Goal: Task Accomplishment & Management: Use online tool/utility

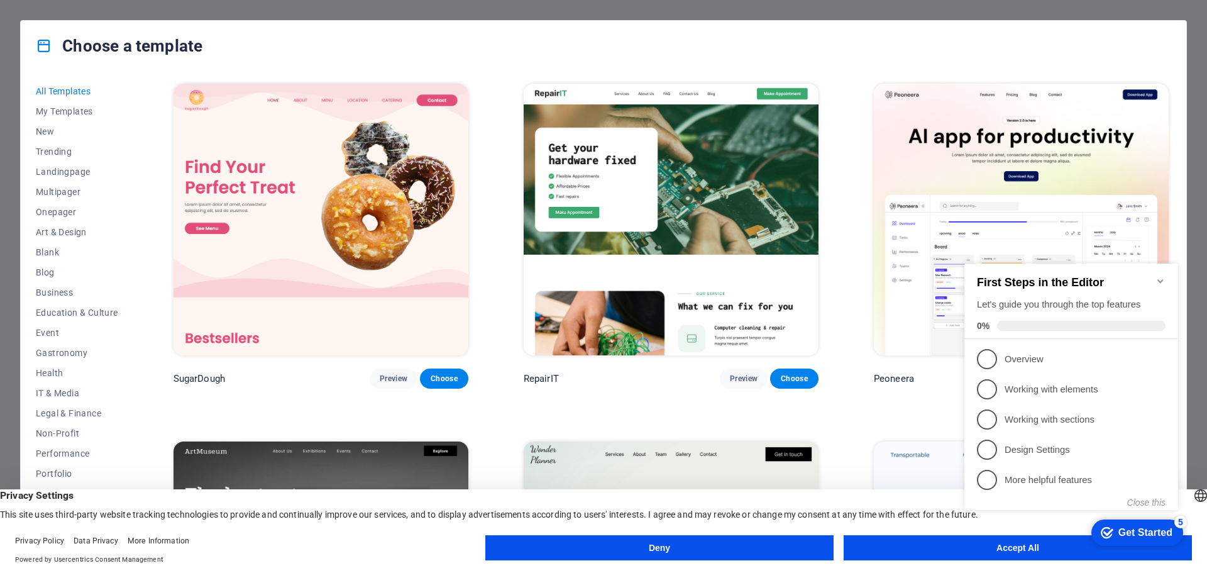
click div "checkmark Get Started 5 First Steps in the Editor Let's guide you through the t…"
drag, startPoint x: 931, startPoint y: 537, endPoint x: 924, endPoint y: 528, distance: 11.7
click at [930, 537] on button "Accept All" at bounding box center [1017, 547] width 348 height 25
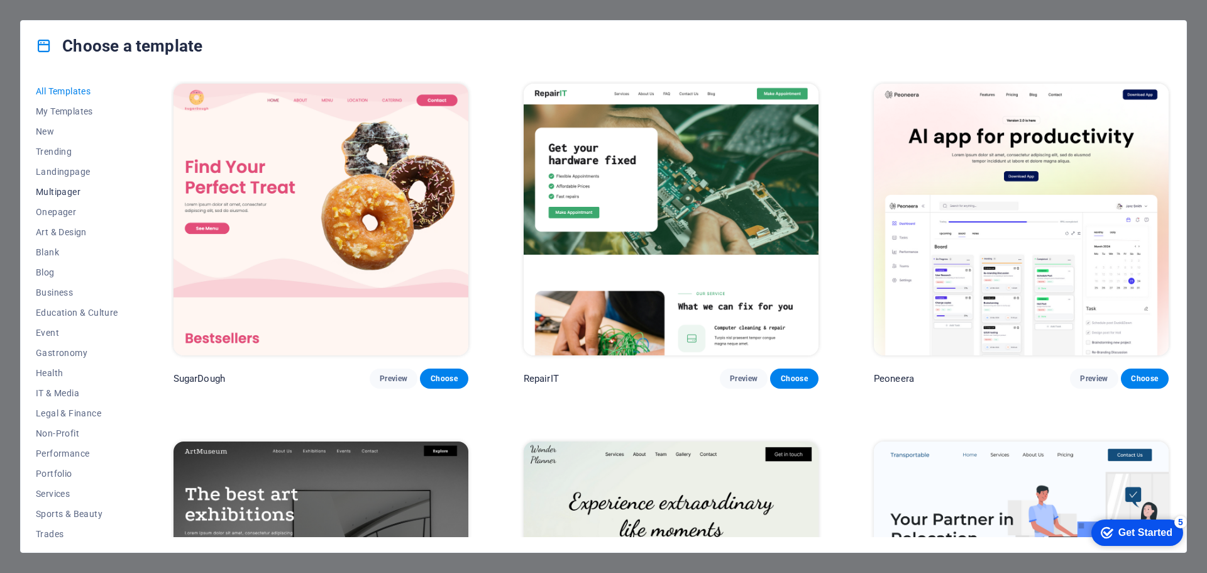
click at [63, 188] on span "Multipager" at bounding box center [77, 192] width 82 height 10
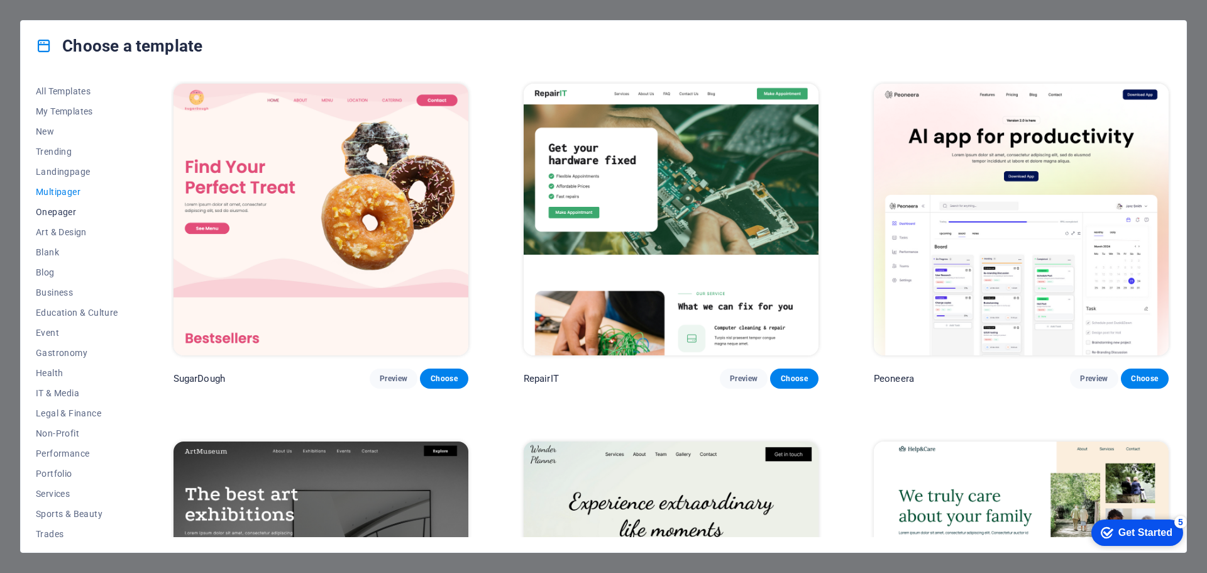
click at [49, 211] on span "Onepager" at bounding box center [77, 212] width 82 height 10
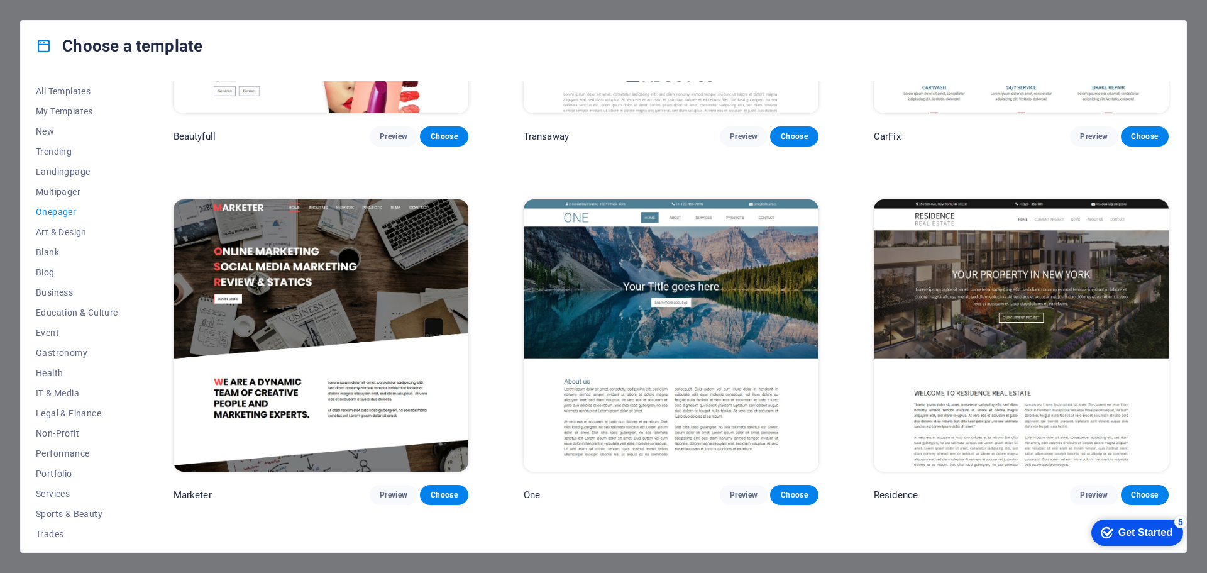
scroll to position [6788, 0]
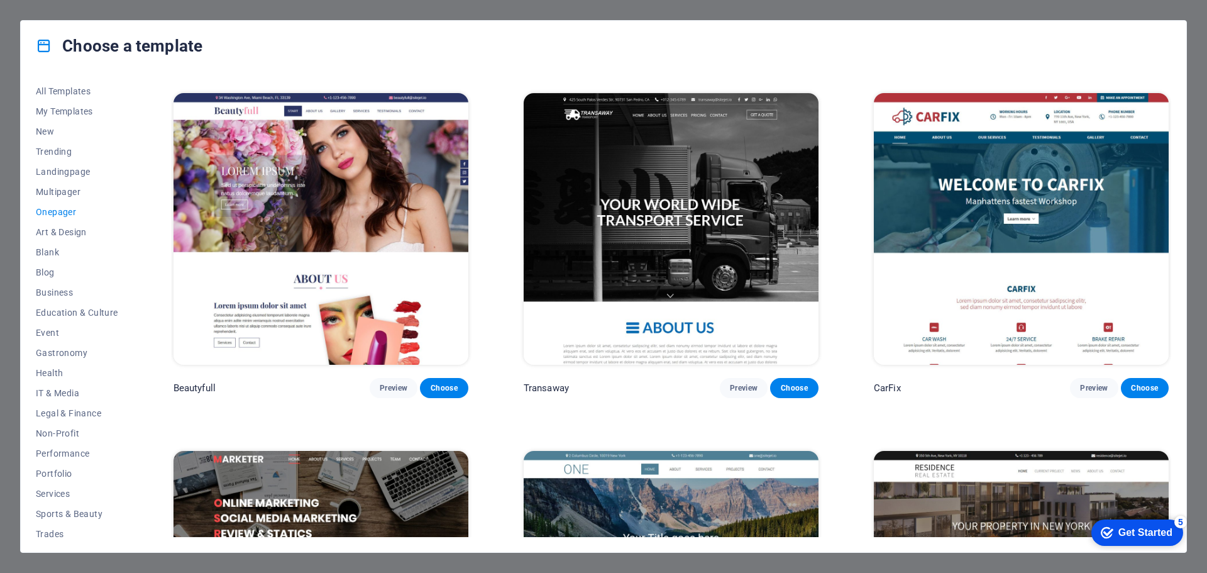
click at [1042, 204] on img at bounding box center [1021, 229] width 295 height 272
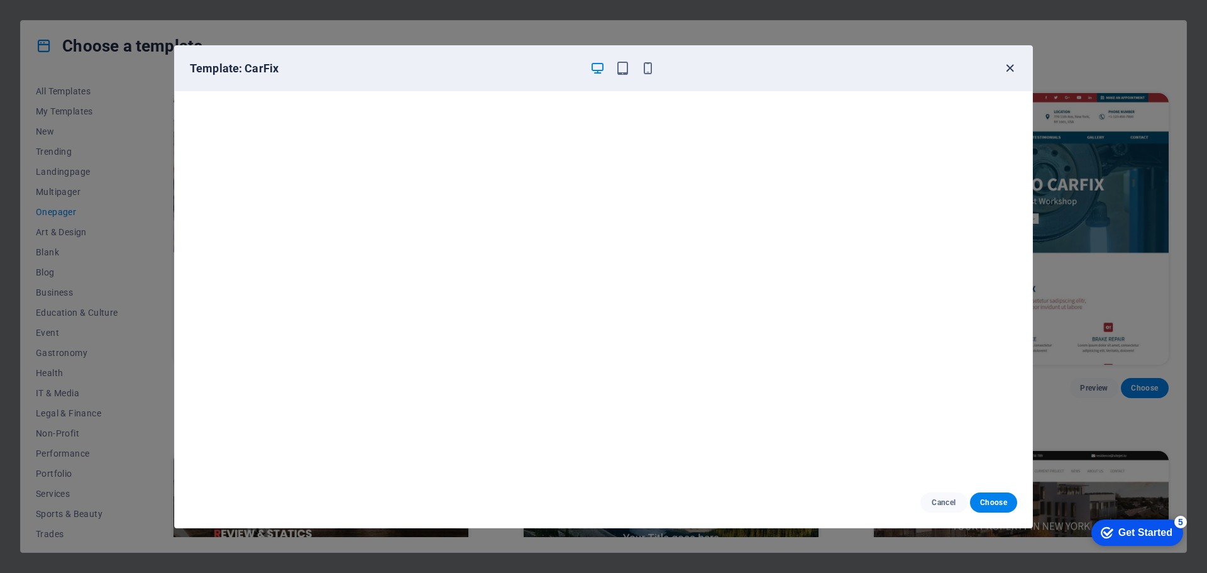
click at [1012, 67] on icon "button" at bounding box center [1009, 68] width 14 height 14
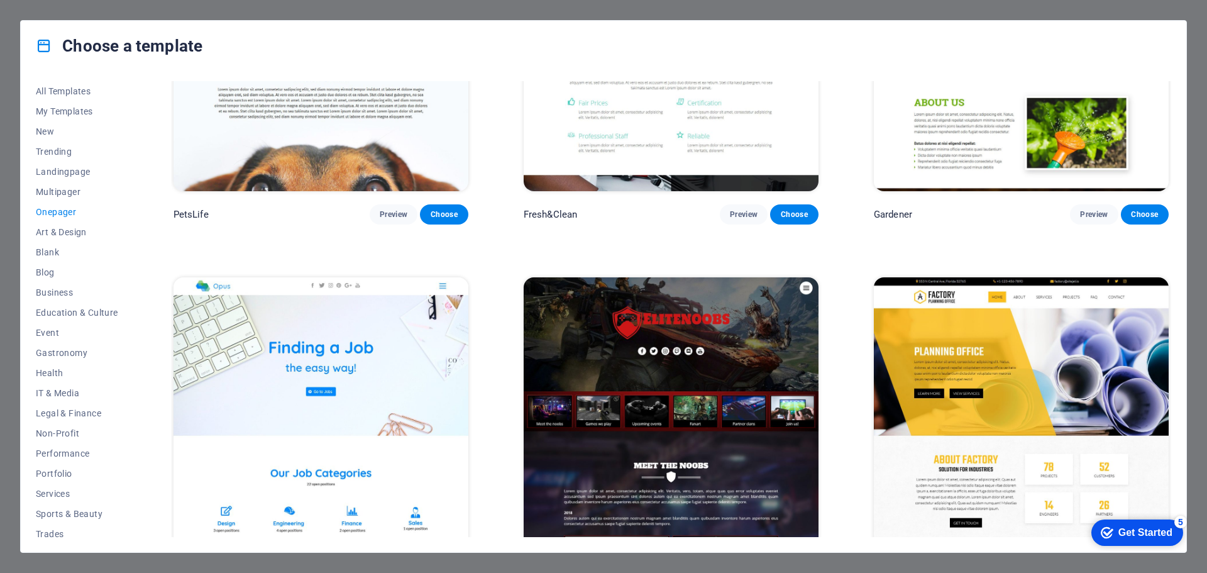
scroll to position [5658, 0]
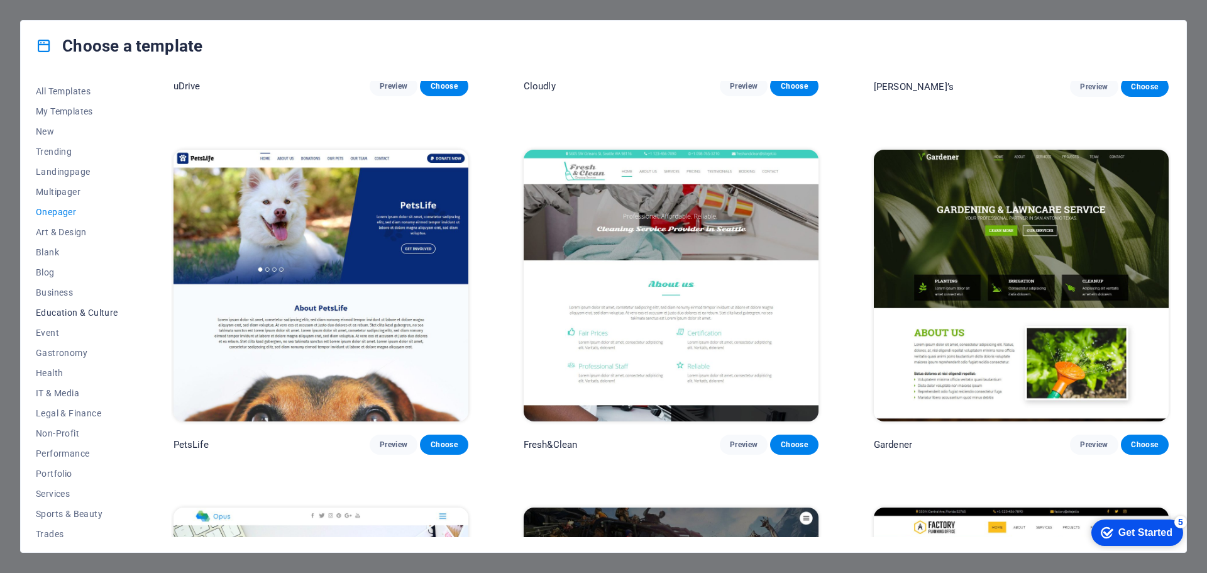
click at [61, 302] on button "Education & Culture" at bounding box center [77, 312] width 82 height 20
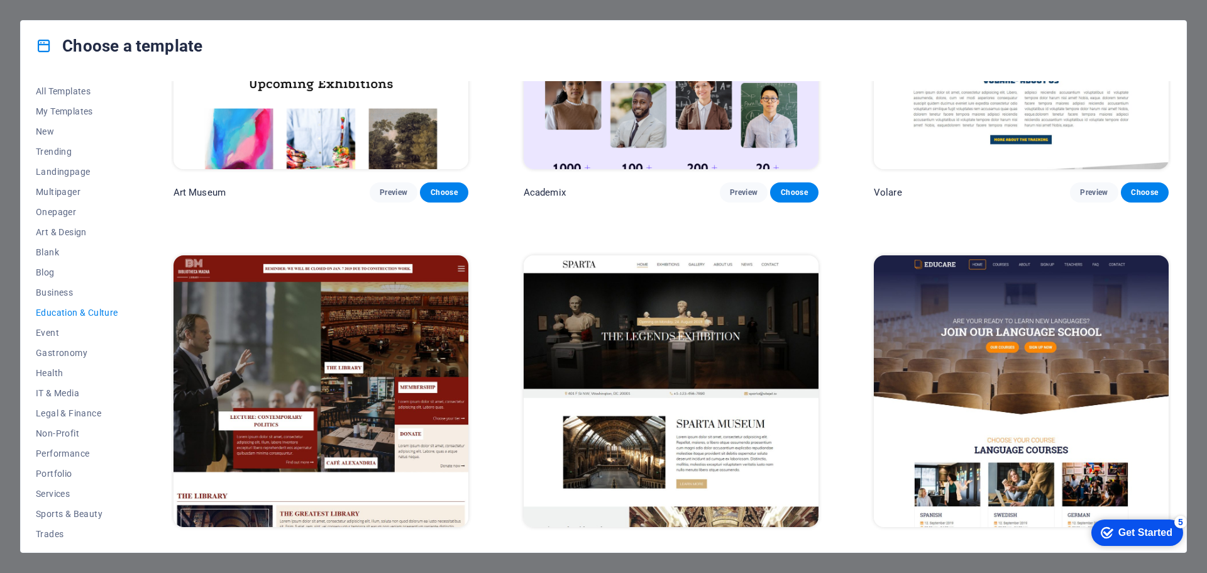
scroll to position [0, 0]
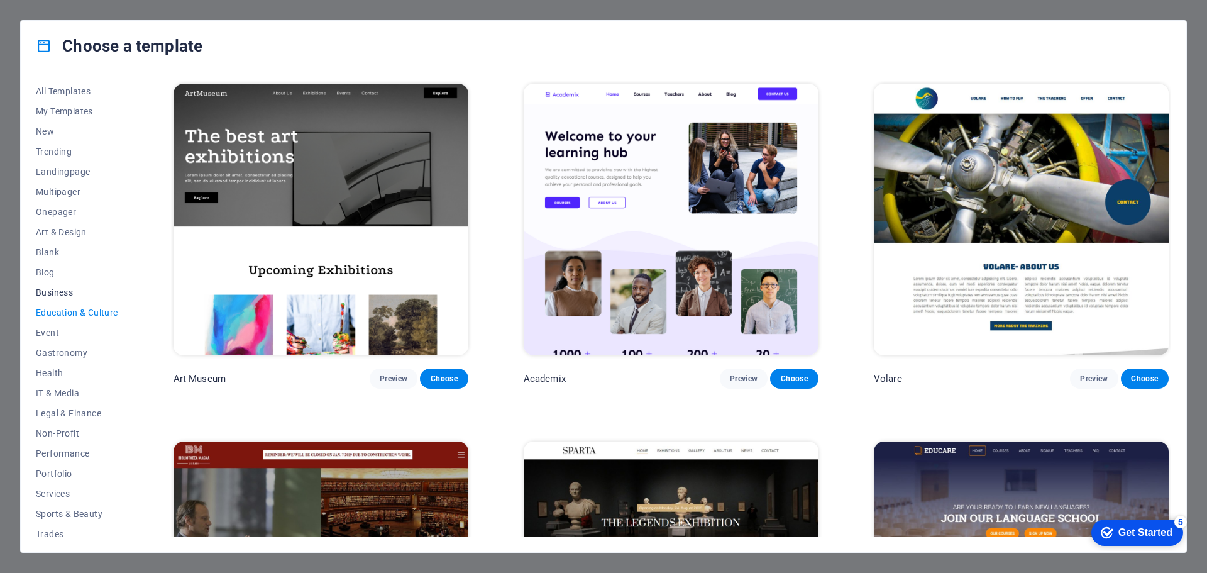
click at [50, 290] on span "Business" at bounding box center [77, 292] width 82 height 10
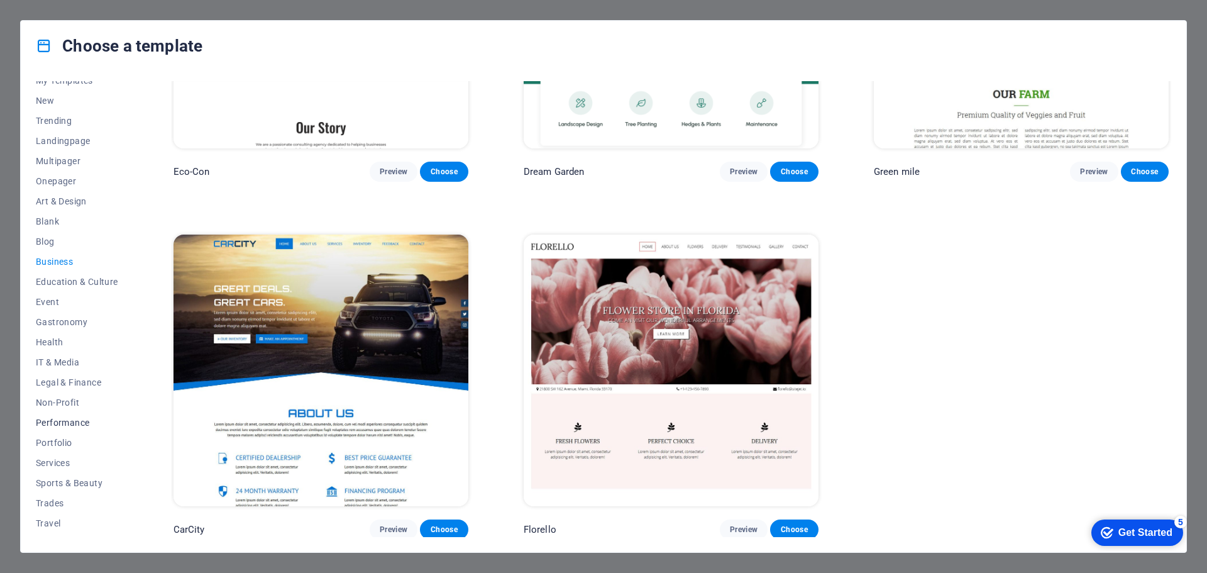
scroll to position [47, 0]
click at [57, 381] on span "Non-Profit" at bounding box center [77, 386] width 82 height 10
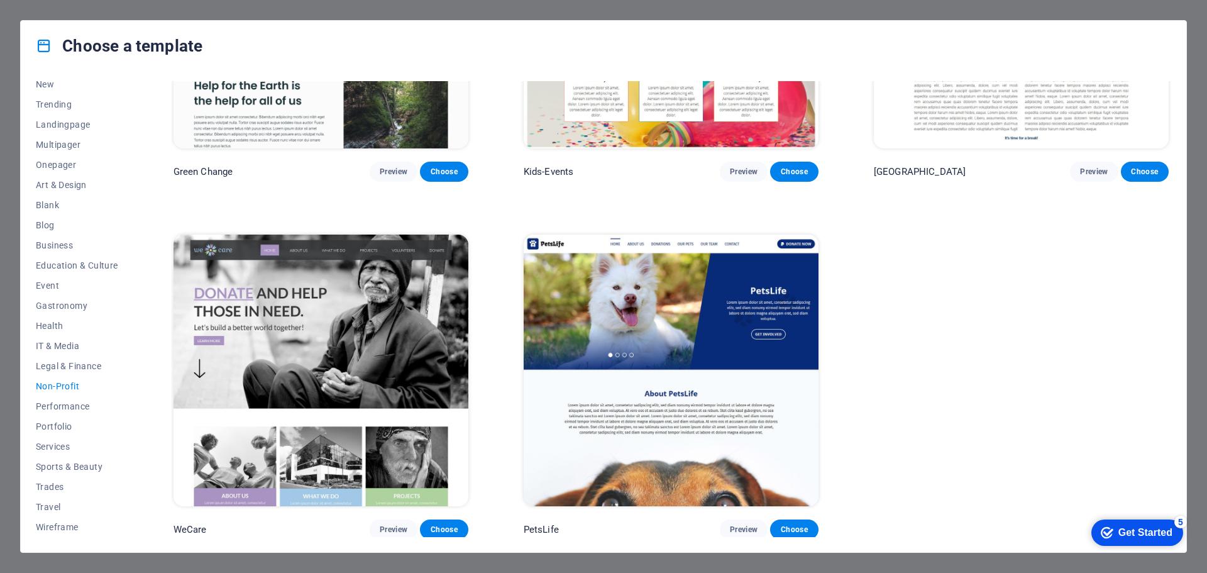
scroll to position [0, 0]
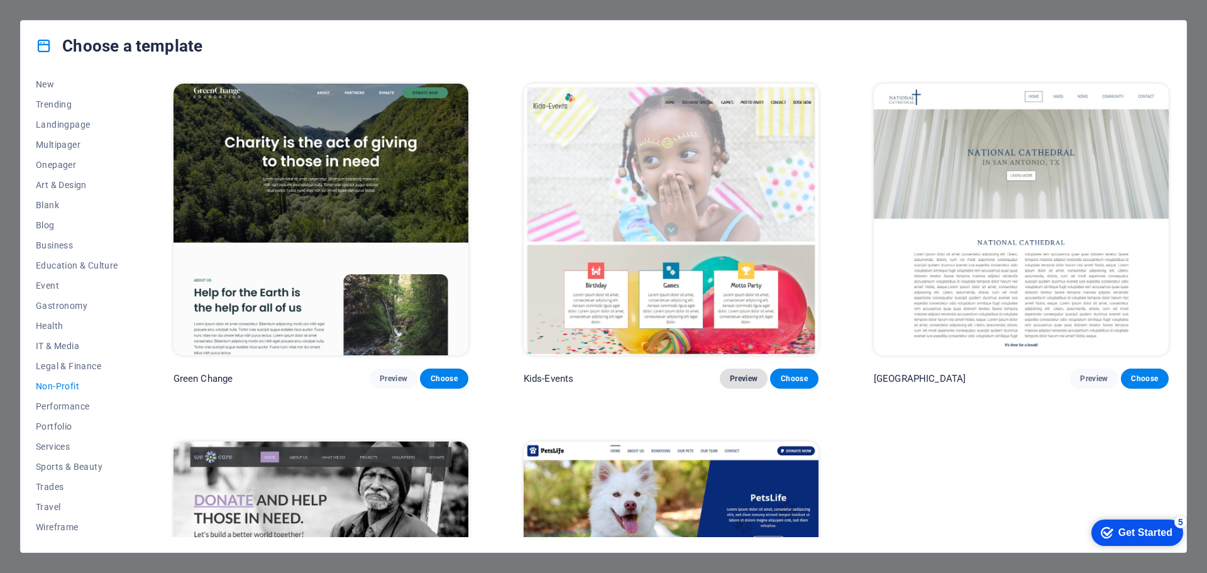
click at [738, 375] on span "Preview" at bounding box center [744, 378] width 28 height 10
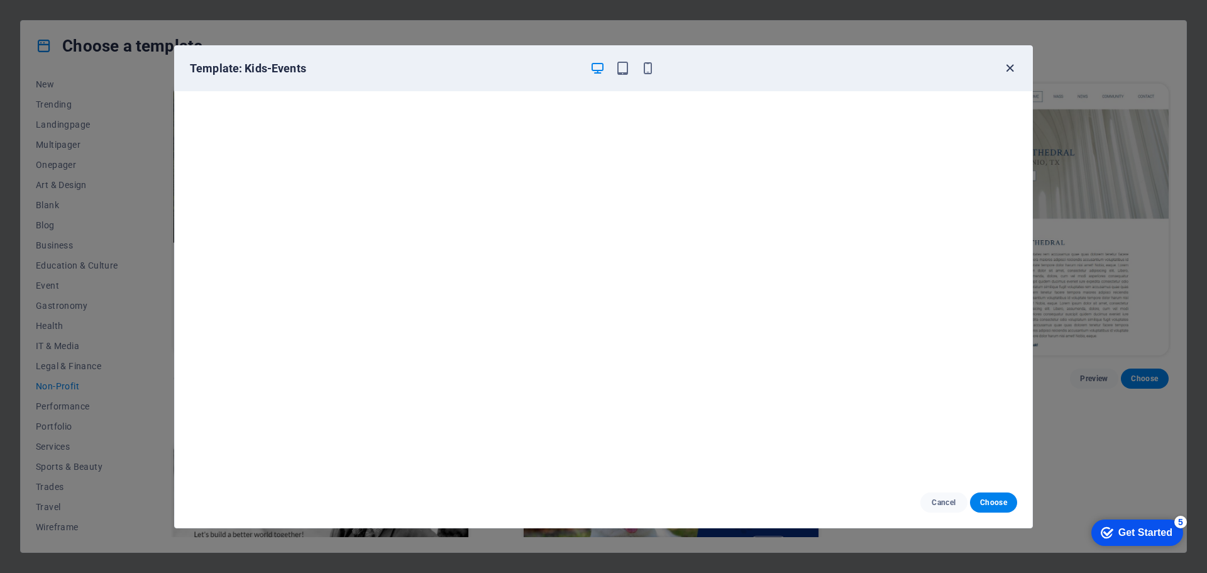
click at [1009, 67] on icon "button" at bounding box center [1009, 68] width 14 height 14
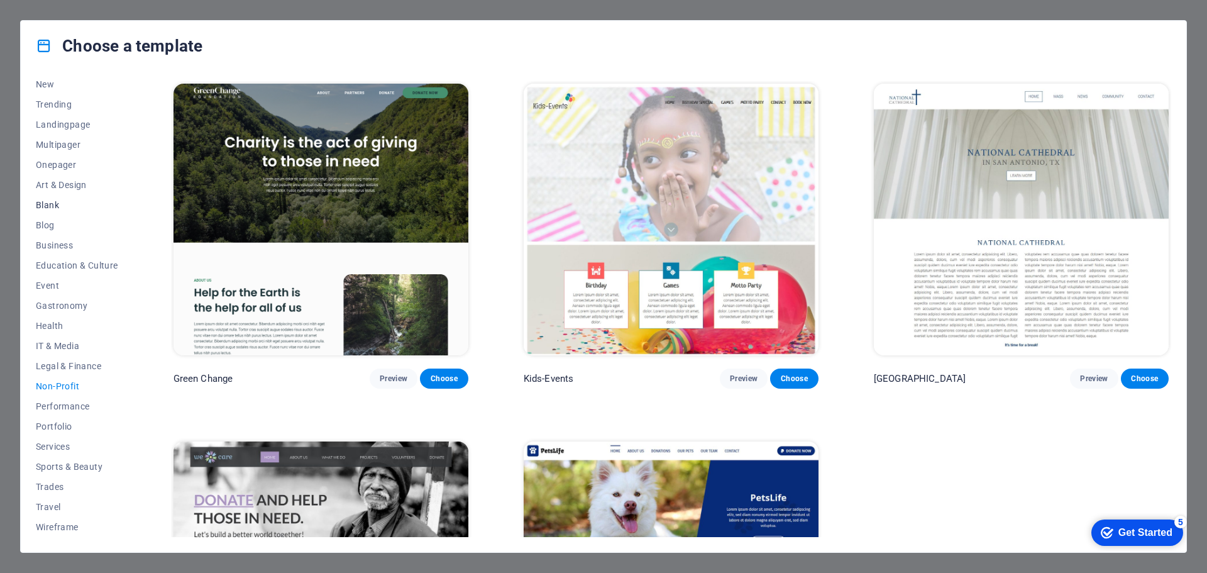
click at [41, 204] on span "Blank" at bounding box center [77, 205] width 82 height 10
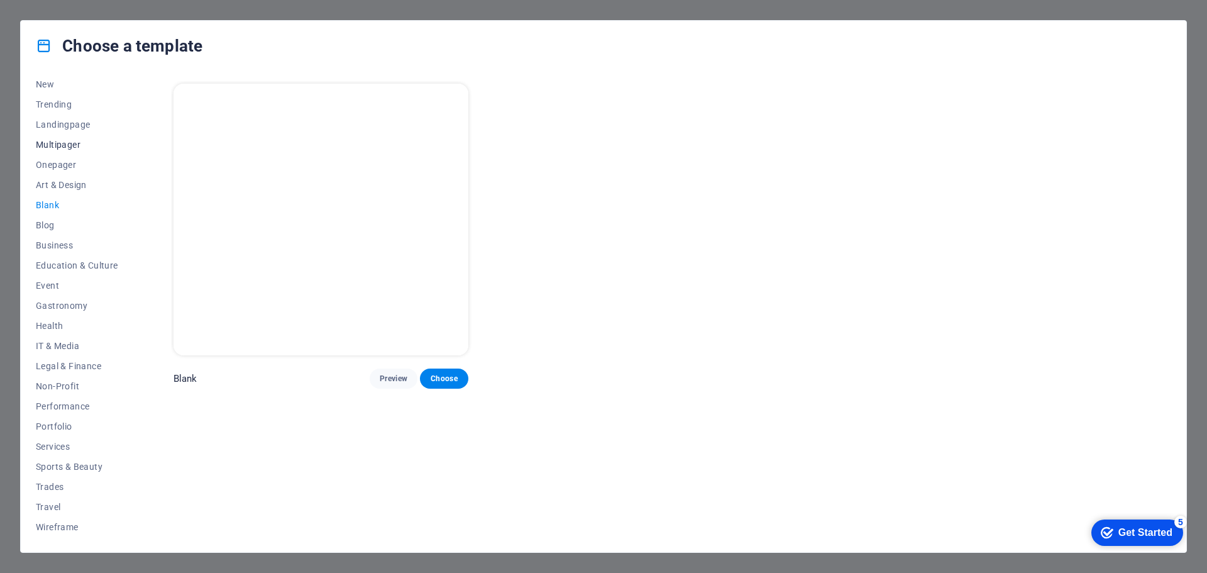
click at [54, 144] on span "Multipager" at bounding box center [77, 145] width 82 height 10
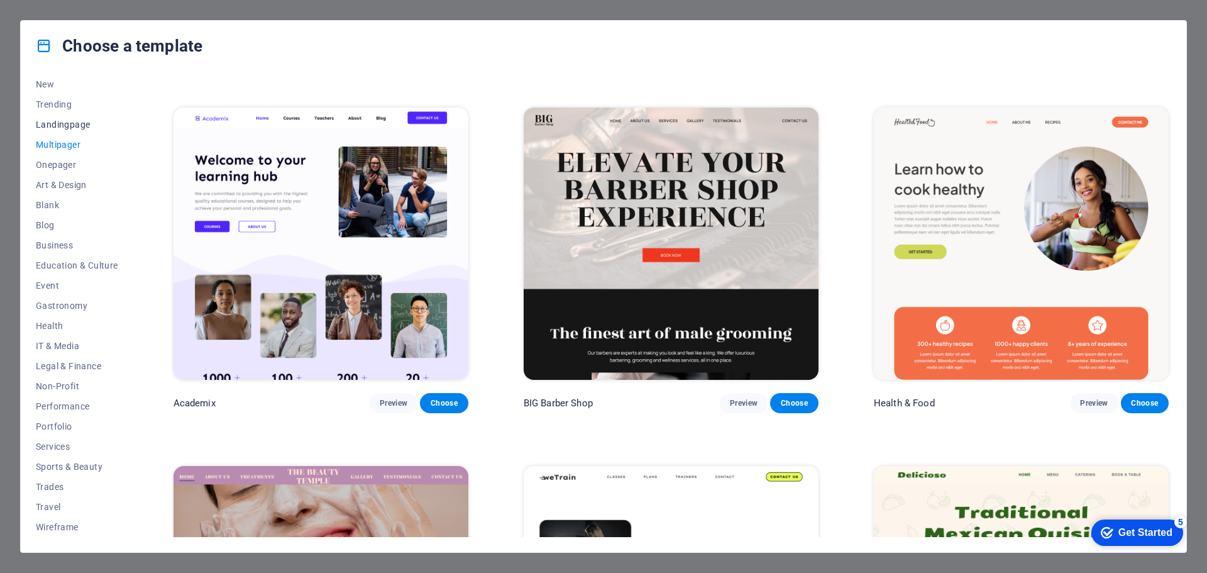
click at [53, 123] on span "Landingpage" at bounding box center [77, 124] width 82 height 10
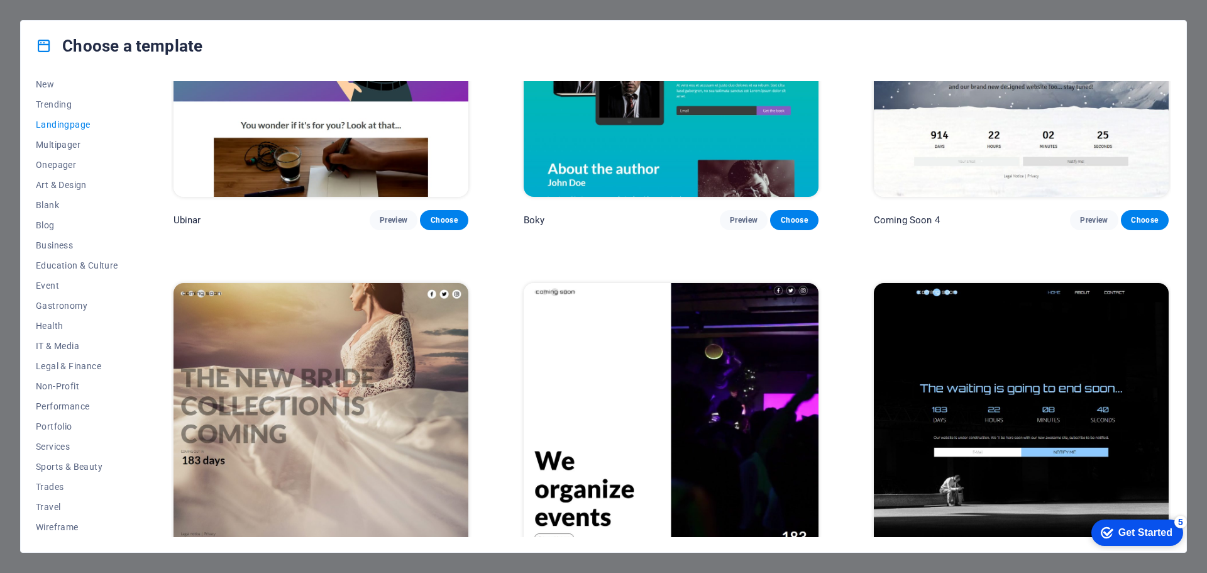
scroll to position [2701, 0]
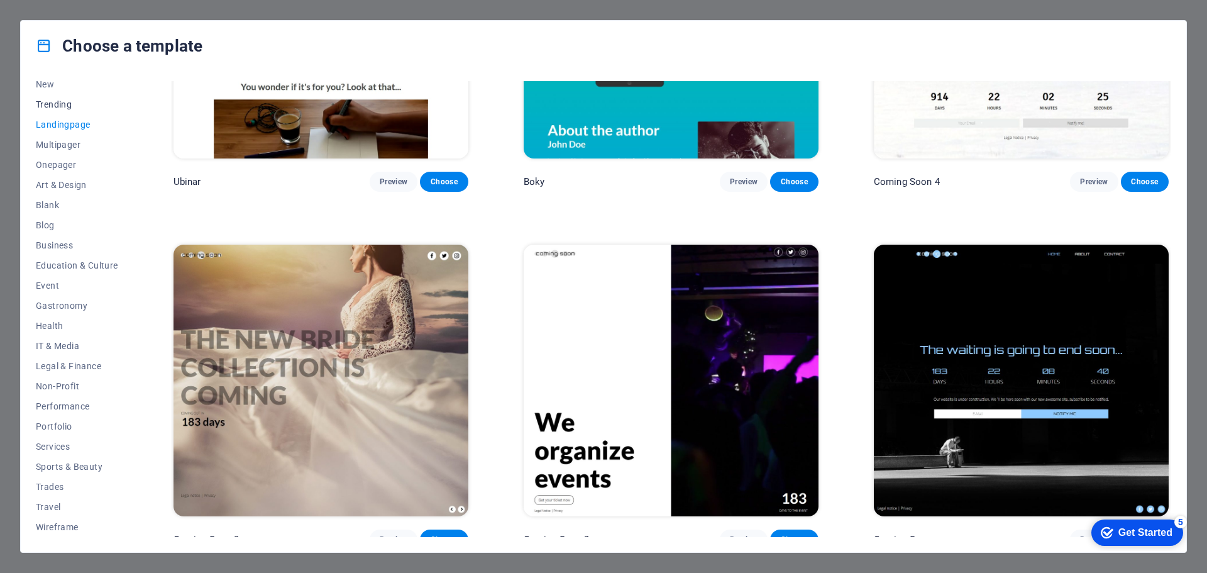
click at [60, 101] on span "Trending" at bounding box center [77, 104] width 82 height 10
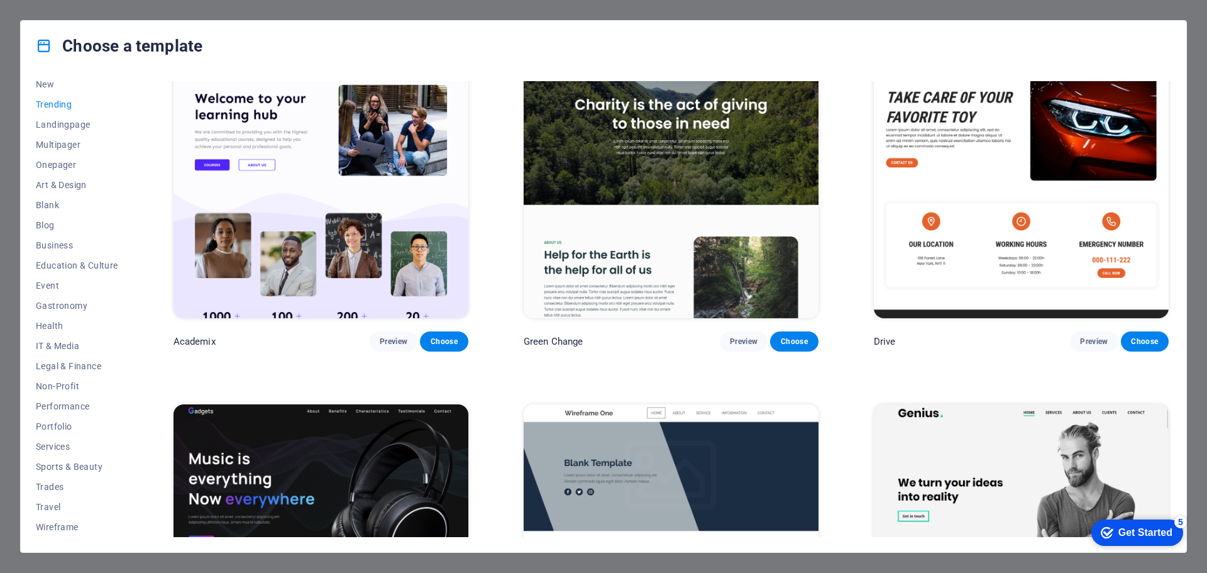
scroll to position [1276, 0]
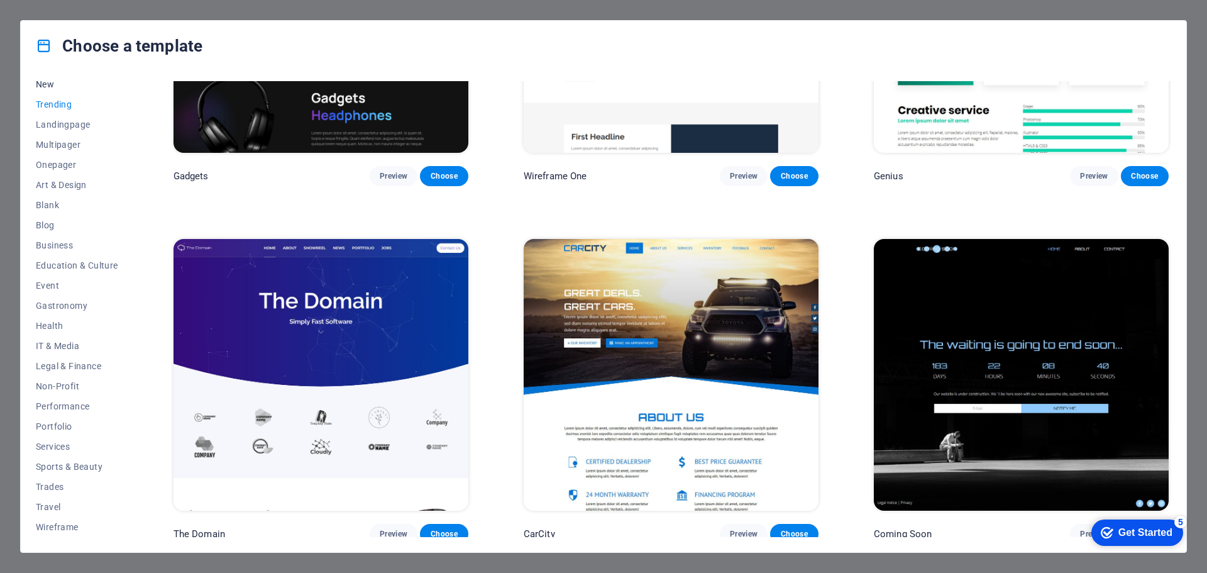
click at [38, 82] on span "New" at bounding box center [77, 84] width 82 height 10
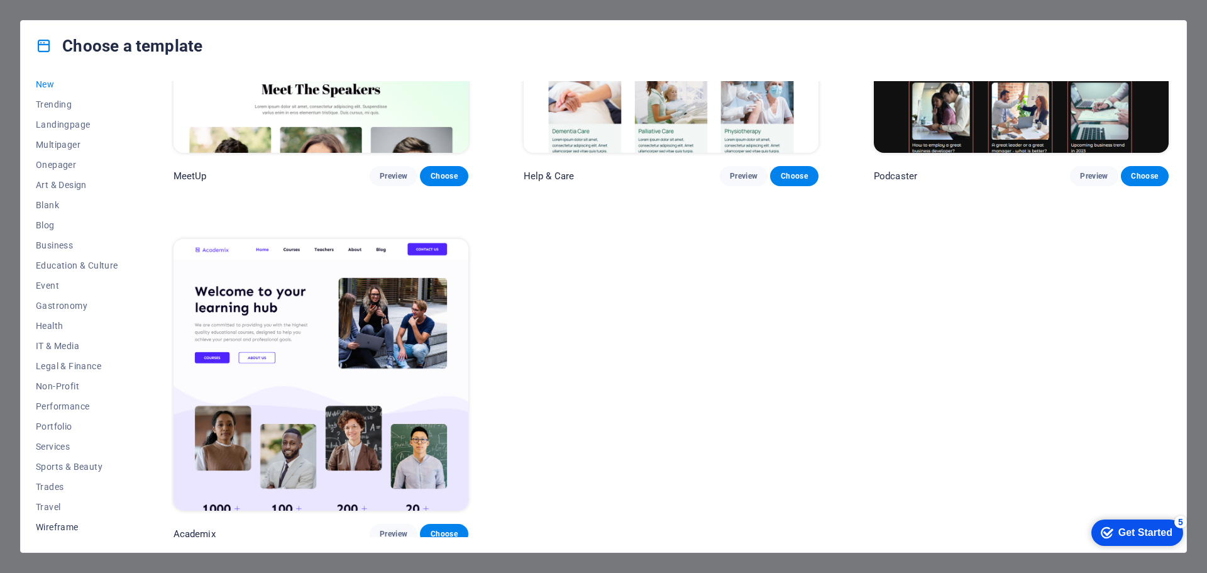
click at [54, 520] on button "Wireframe" at bounding box center [77, 527] width 82 height 20
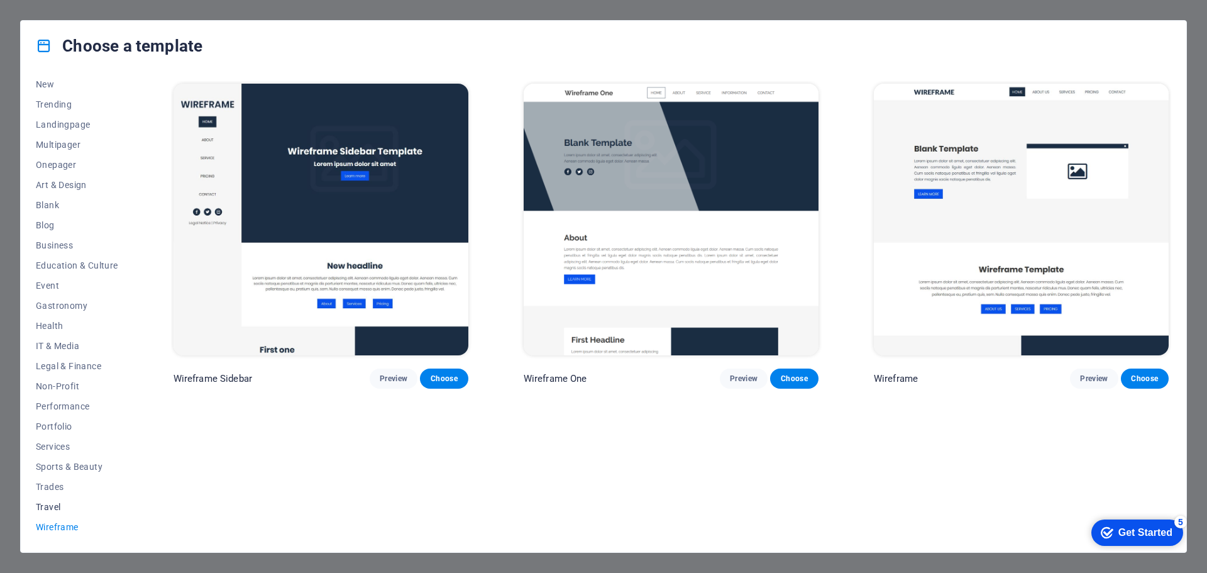
click at [56, 504] on span "Travel" at bounding box center [77, 507] width 82 height 10
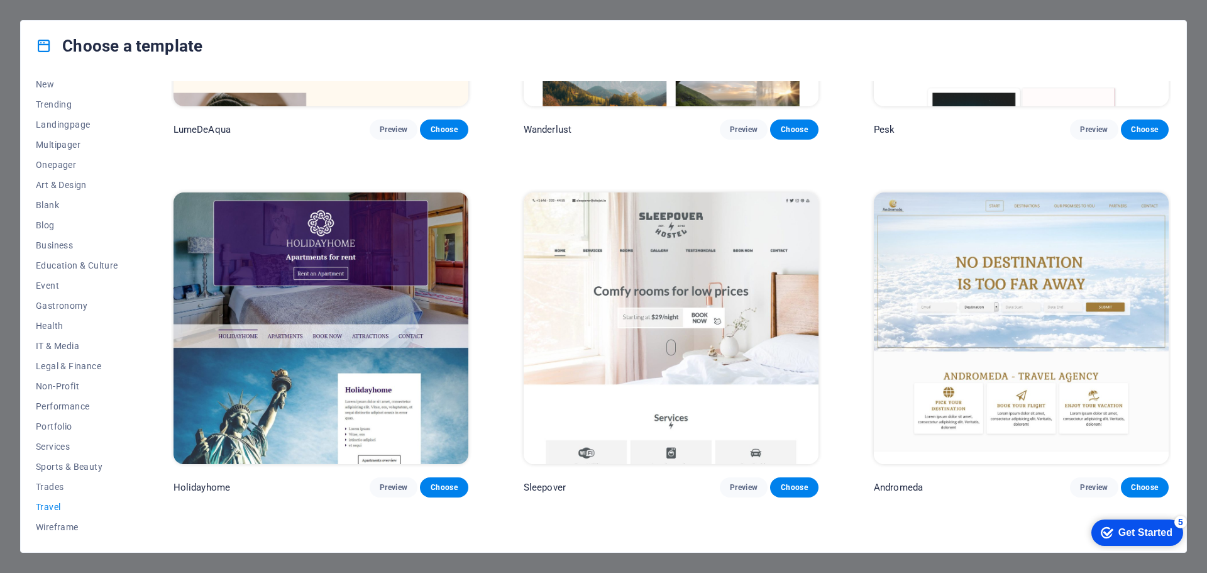
scroll to position [251, 0]
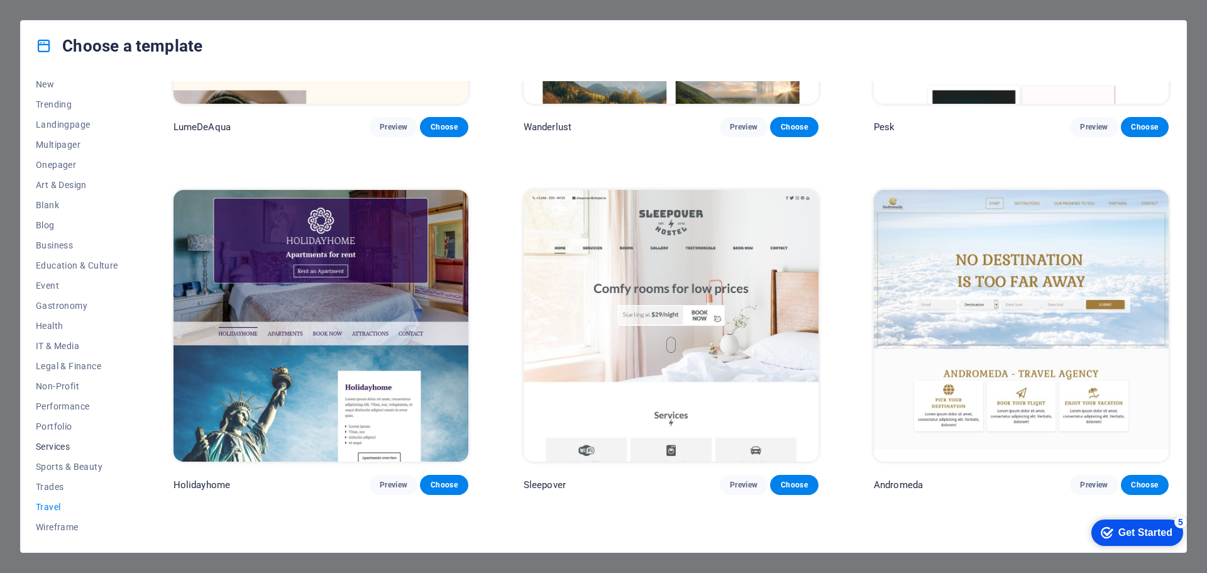
click at [50, 440] on button "Services" at bounding box center [77, 446] width 82 height 20
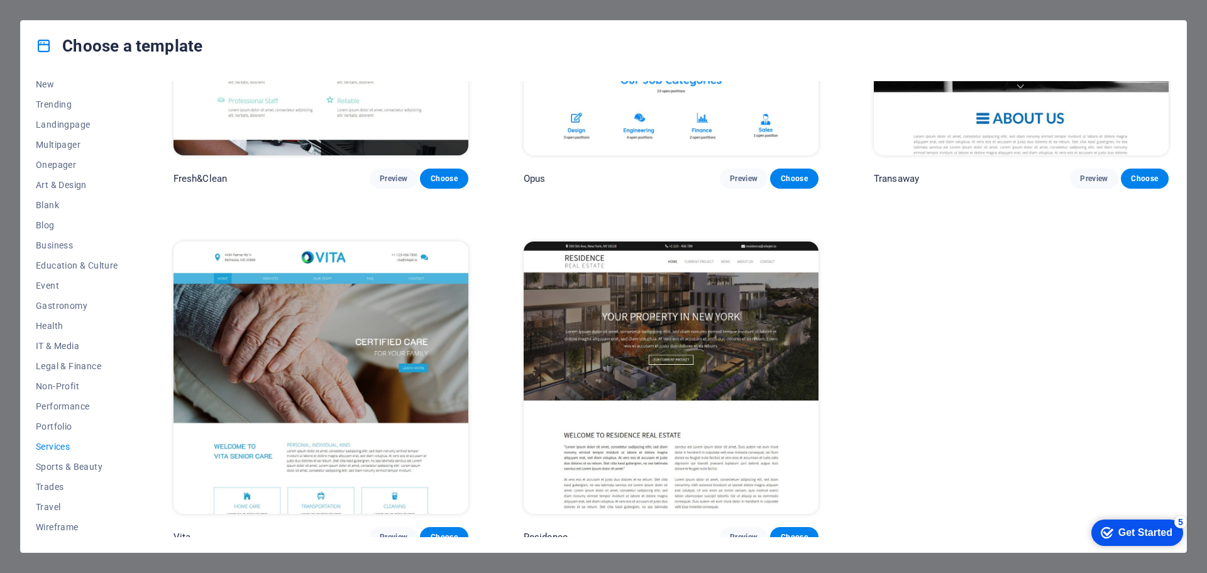
scroll to position [1737, 0]
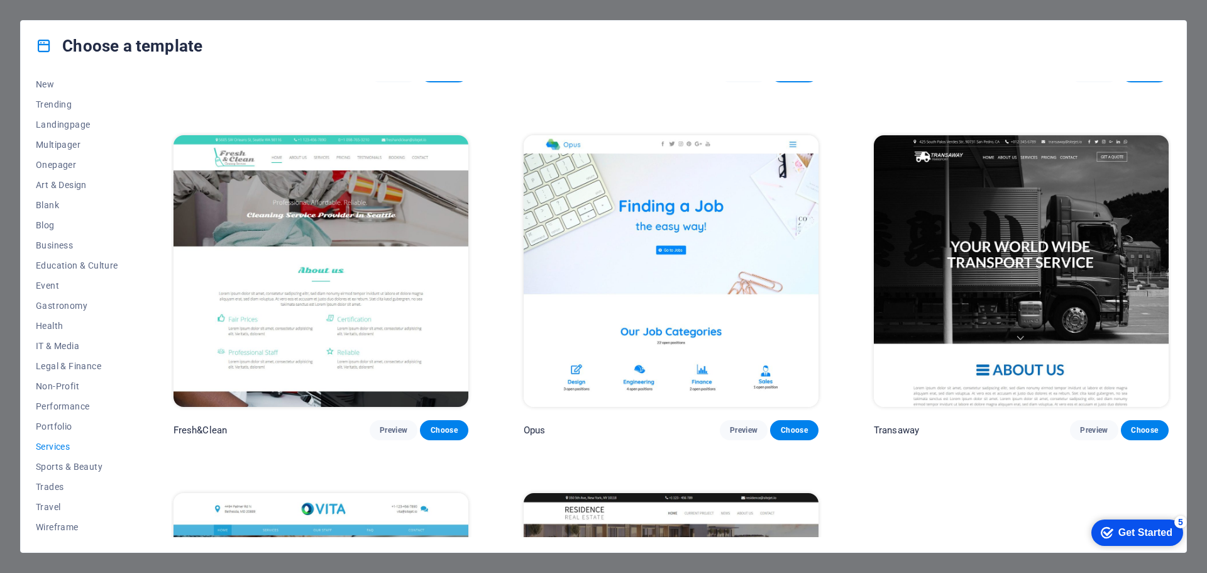
click at [736, 410] on div "Opus Preview Choose" at bounding box center [671, 286] width 300 height 307
click at [733, 425] on span "Preview" at bounding box center [744, 430] width 28 height 10
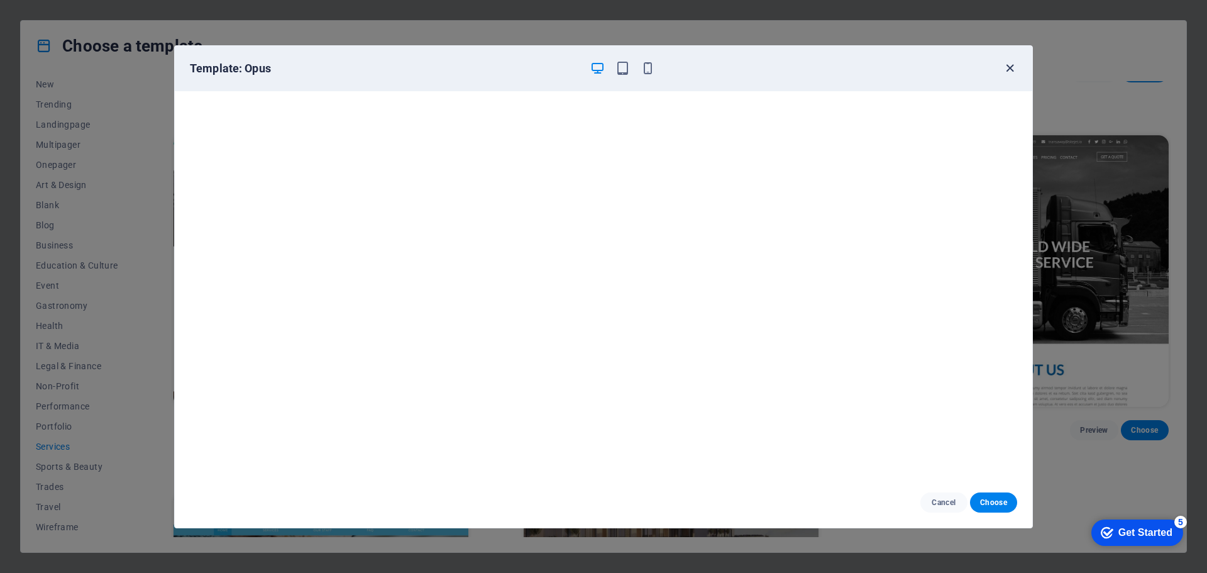
click at [1006, 66] on icon "button" at bounding box center [1009, 68] width 14 height 14
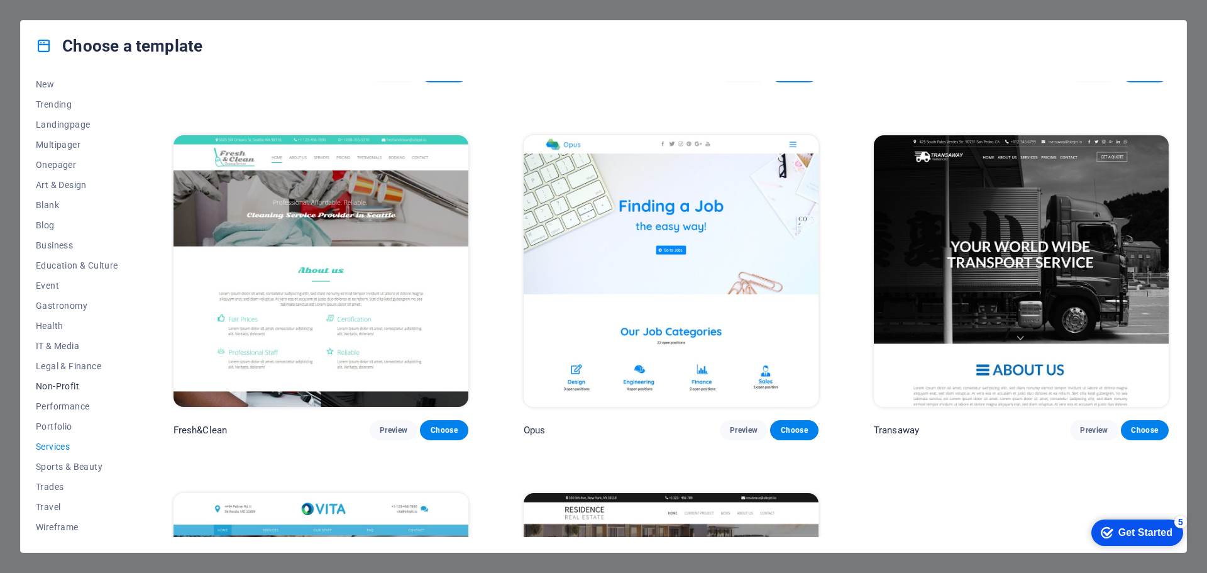
click at [63, 385] on span "Non-Profit" at bounding box center [77, 386] width 82 height 10
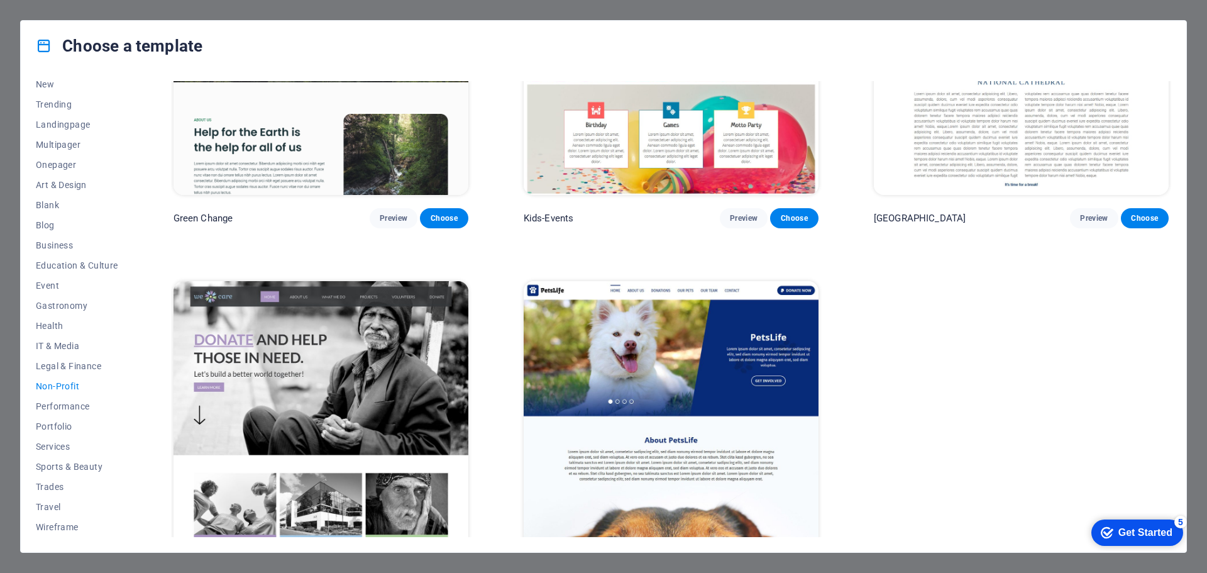
scroll to position [207, 0]
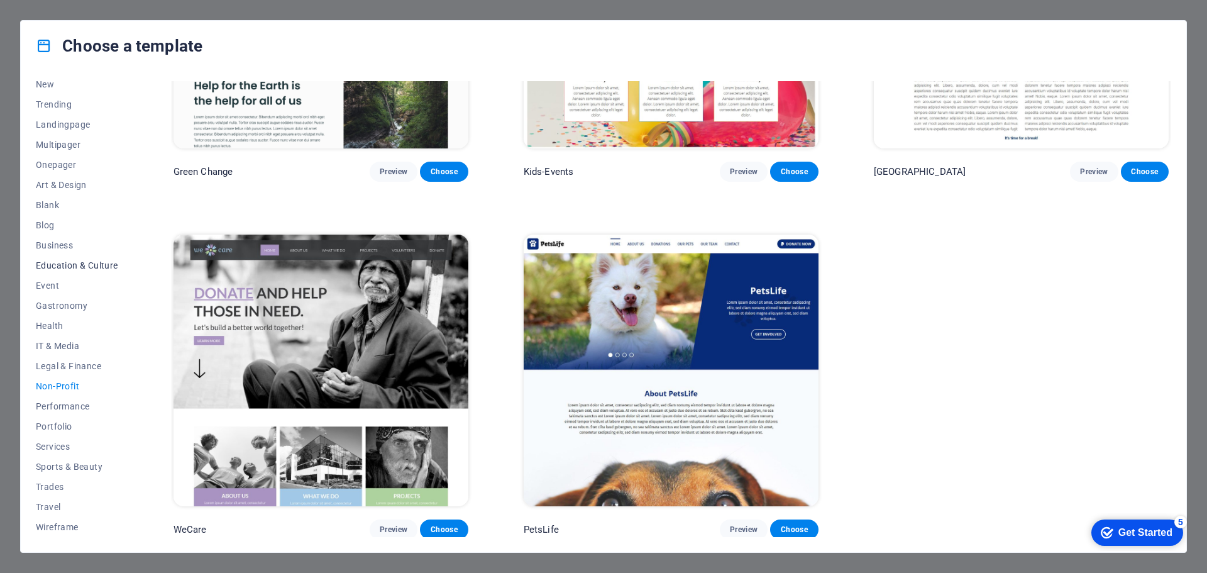
click at [62, 264] on span "Education & Culture" at bounding box center [77, 265] width 82 height 10
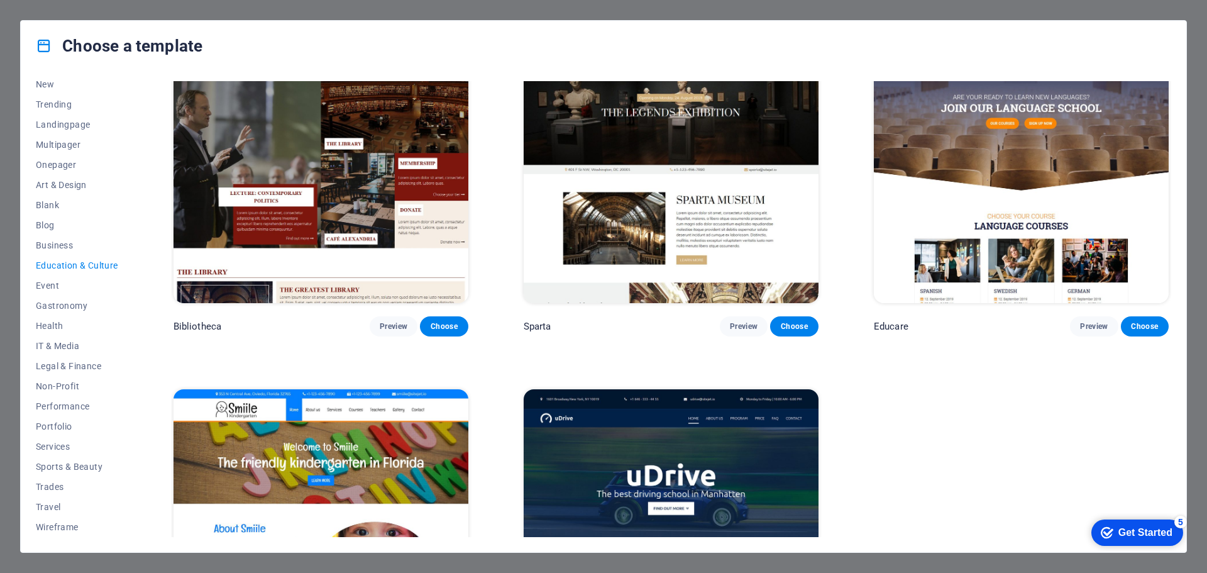
scroll to position [563, 0]
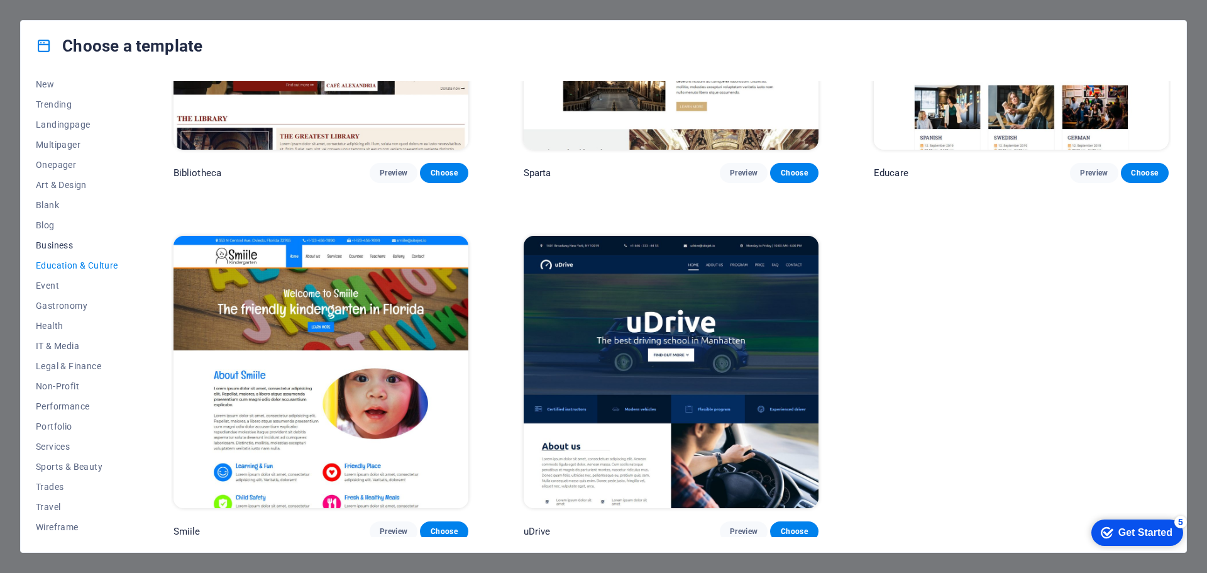
click at [76, 243] on span "Business" at bounding box center [77, 245] width 82 height 10
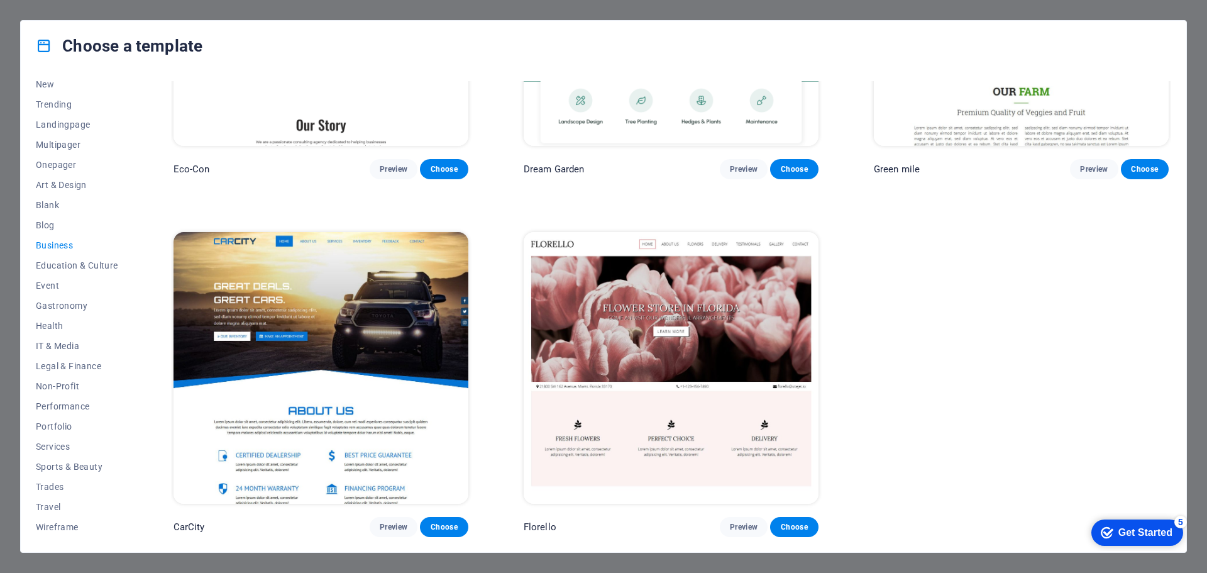
scroll to position [0, 0]
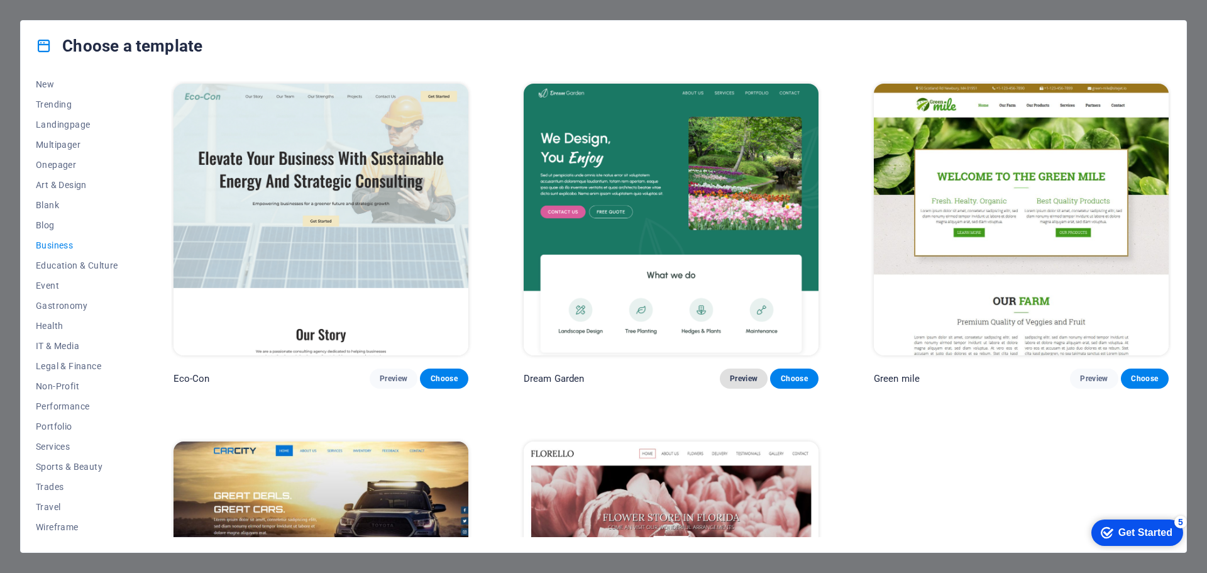
click at [732, 368] on button "Preview" at bounding box center [744, 378] width 48 height 20
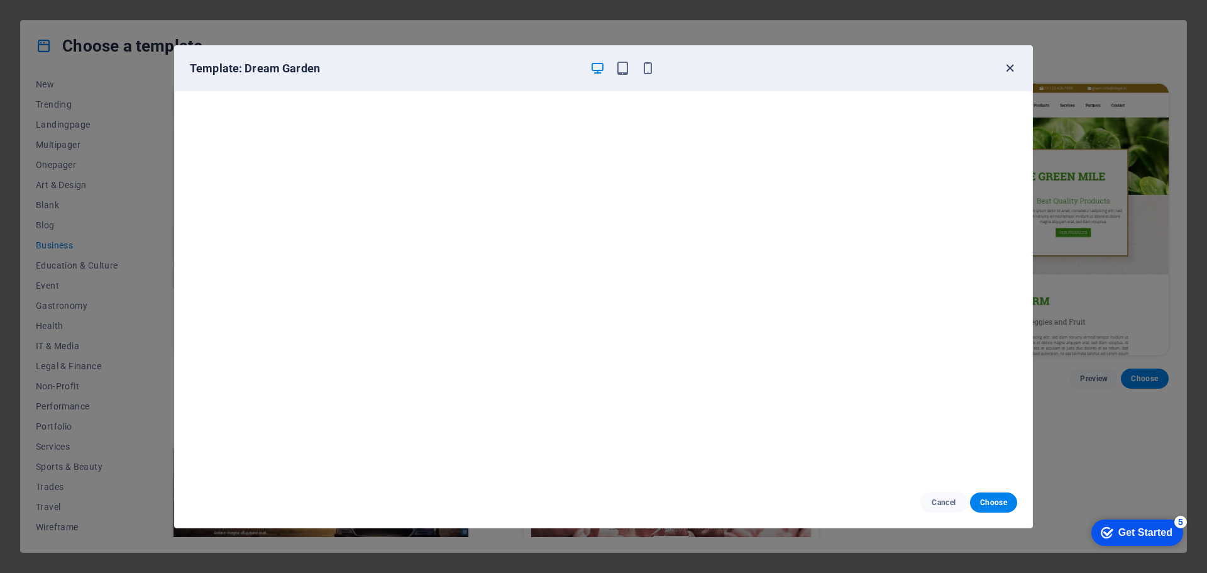
click at [1007, 69] on icon "button" at bounding box center [1009, 68] width 14 height 14
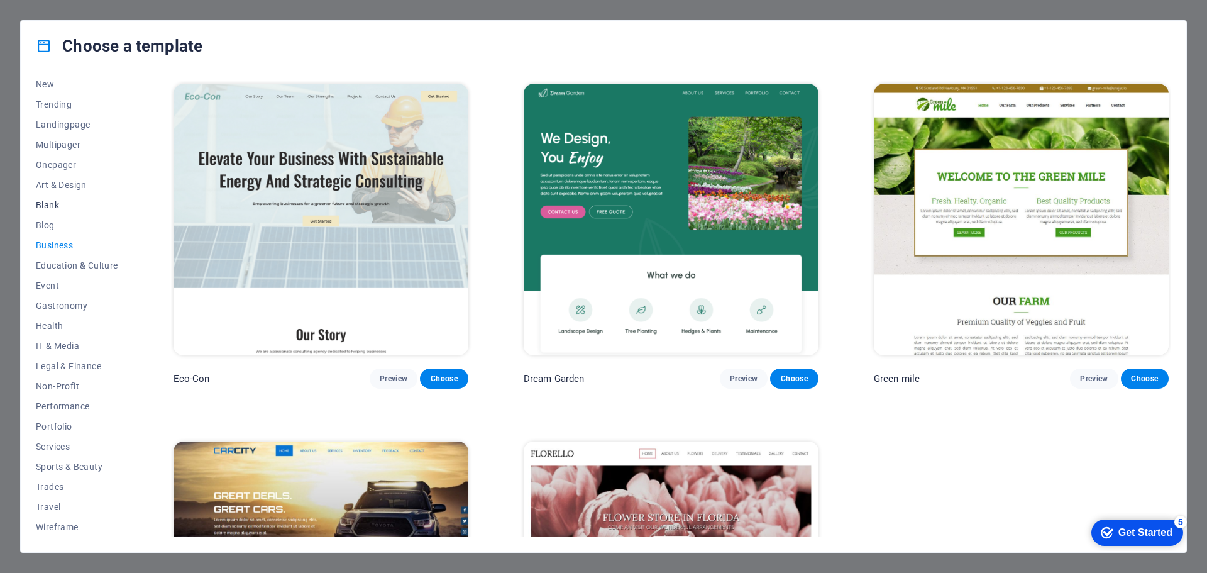
click at [46, 203] on span "Blank" at bounding box center [77, 205] width 82 height 10
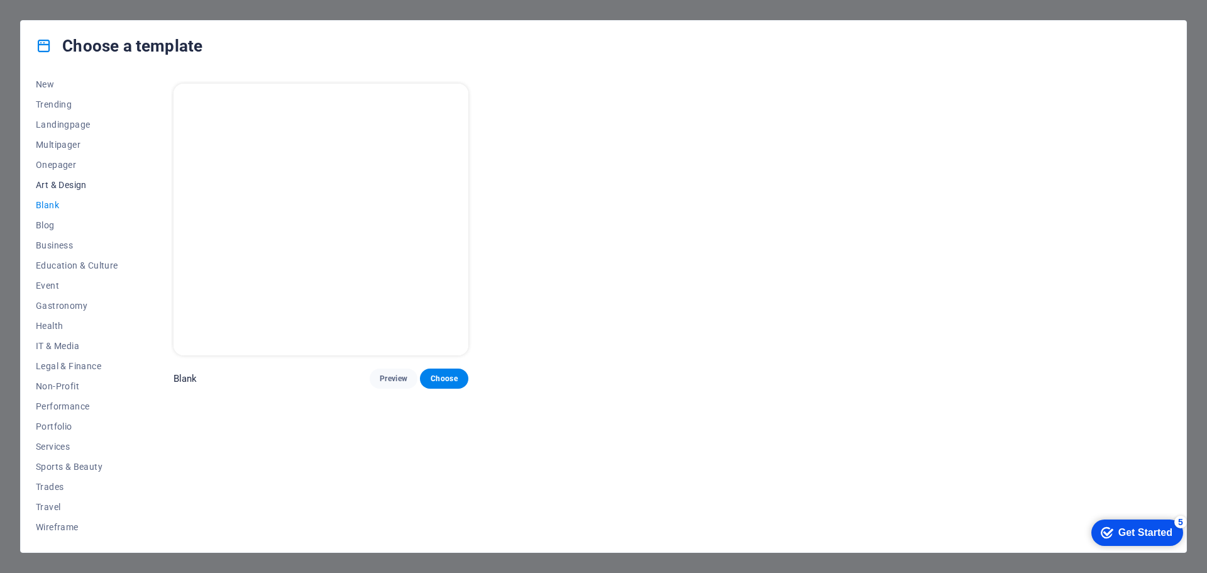
click at [76, 177] on button "Art & Design" at bounding box center [77, 185] width 82 height 20
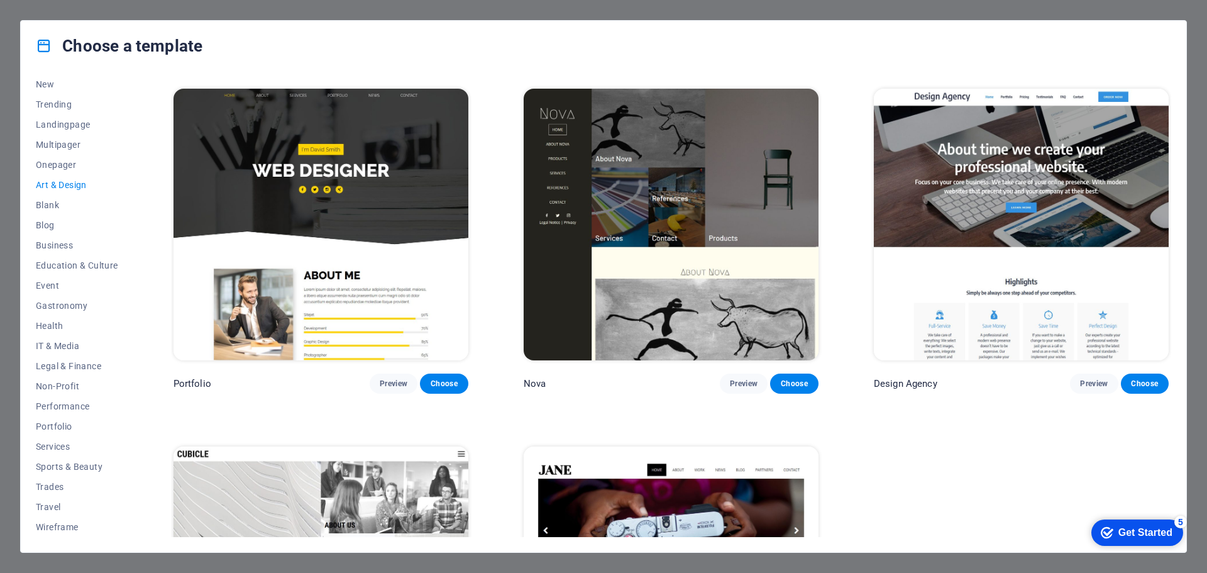
scroll to position [1276, 0]
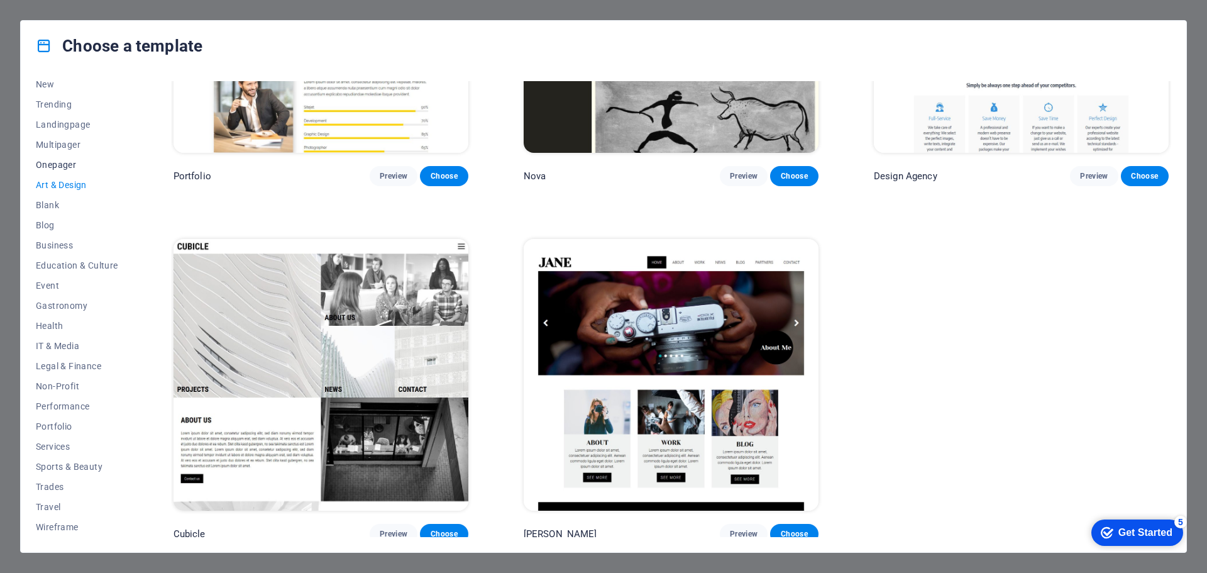
click at [63, 161] on span "Onepager" at bounding box center [77, 165] width 82 height 10
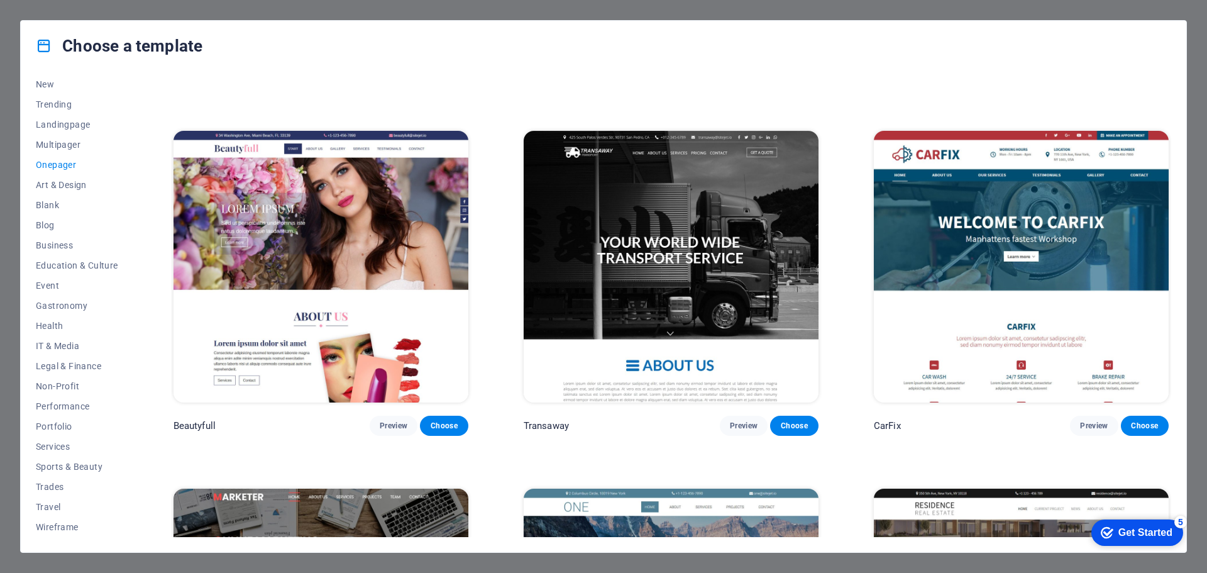
scroll to position [6747, 0]
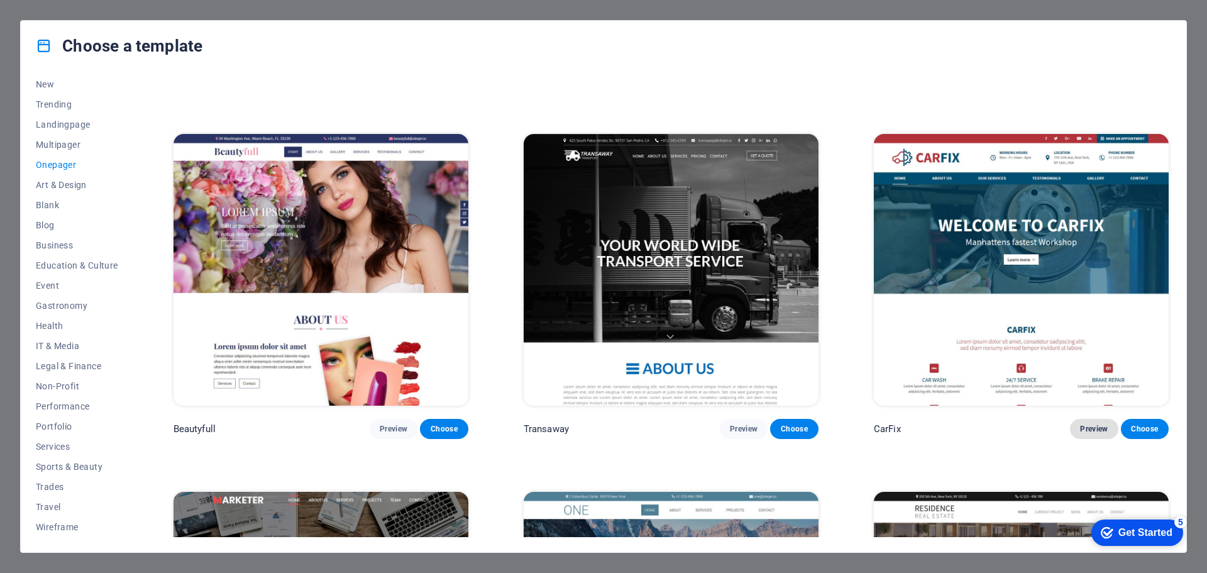
click at [1086, 424] on span "Preview" at bounding box center [1094, 429] width 28 height 10
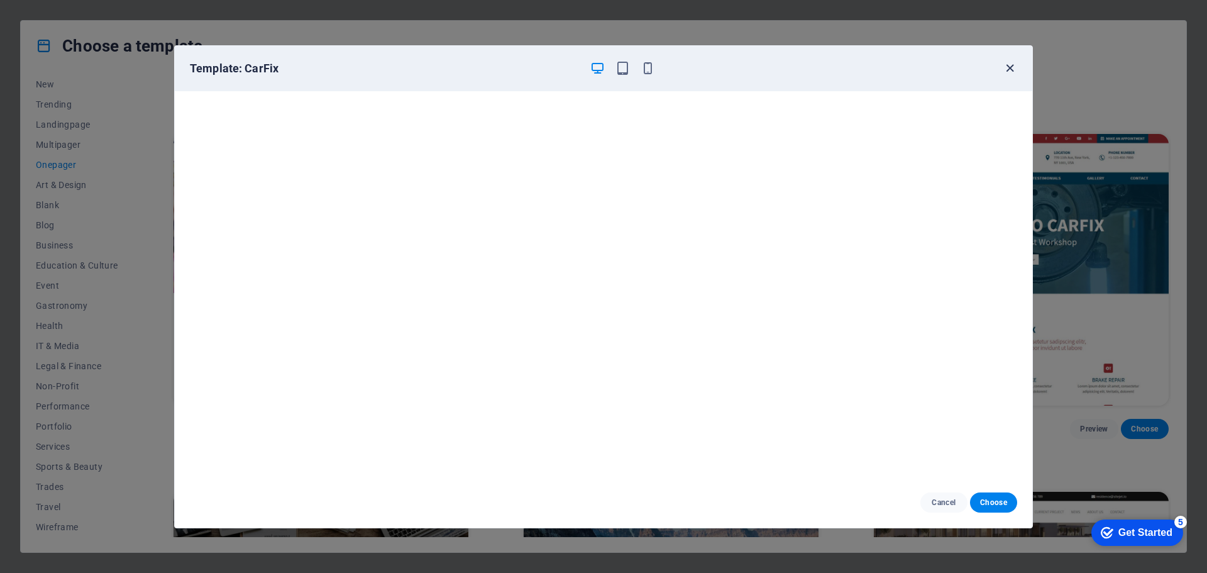
click at [1011, 66] on icon "button" at bounding box center [1009, 68] width 14 height 14
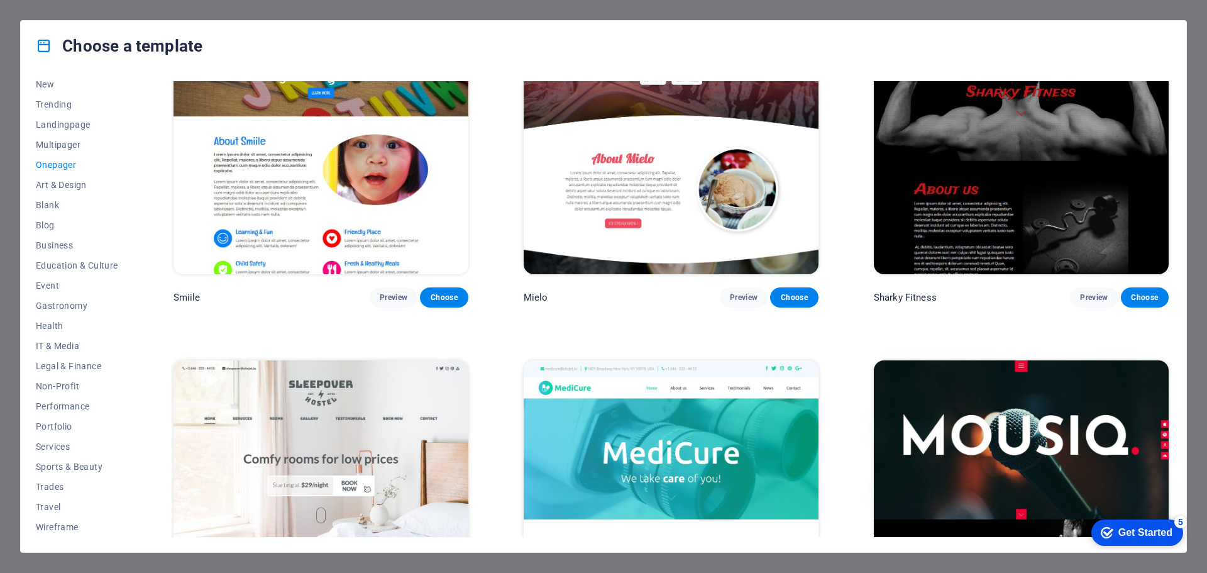
scroll to position [4527, 0]
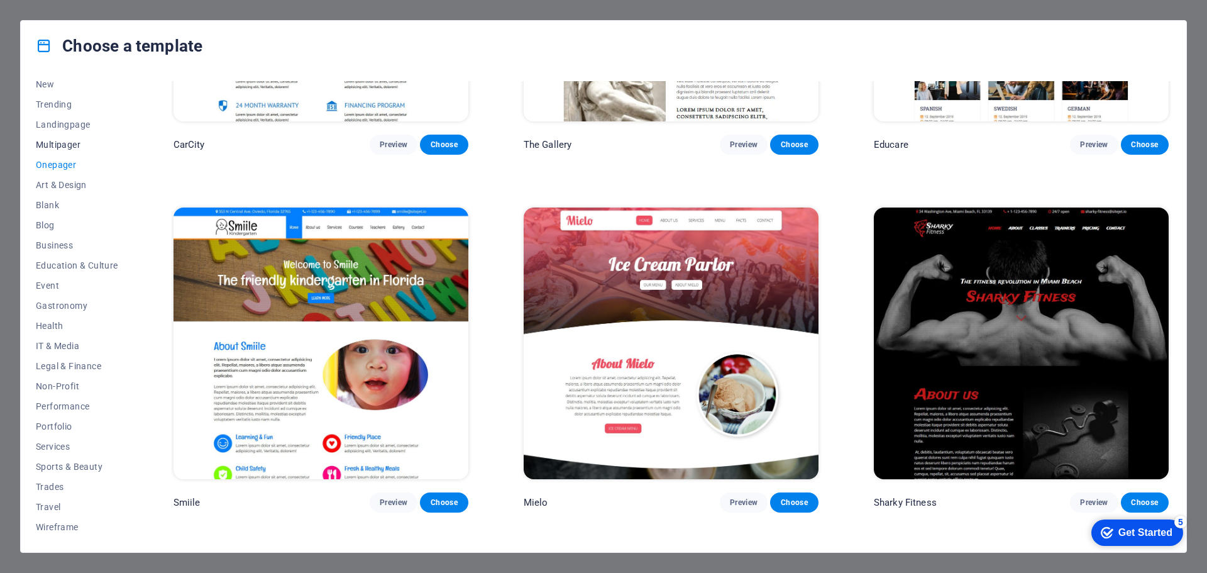
click at [60, 143] on span "Multipager" at bounding box center [77, 145] width 82 height 10
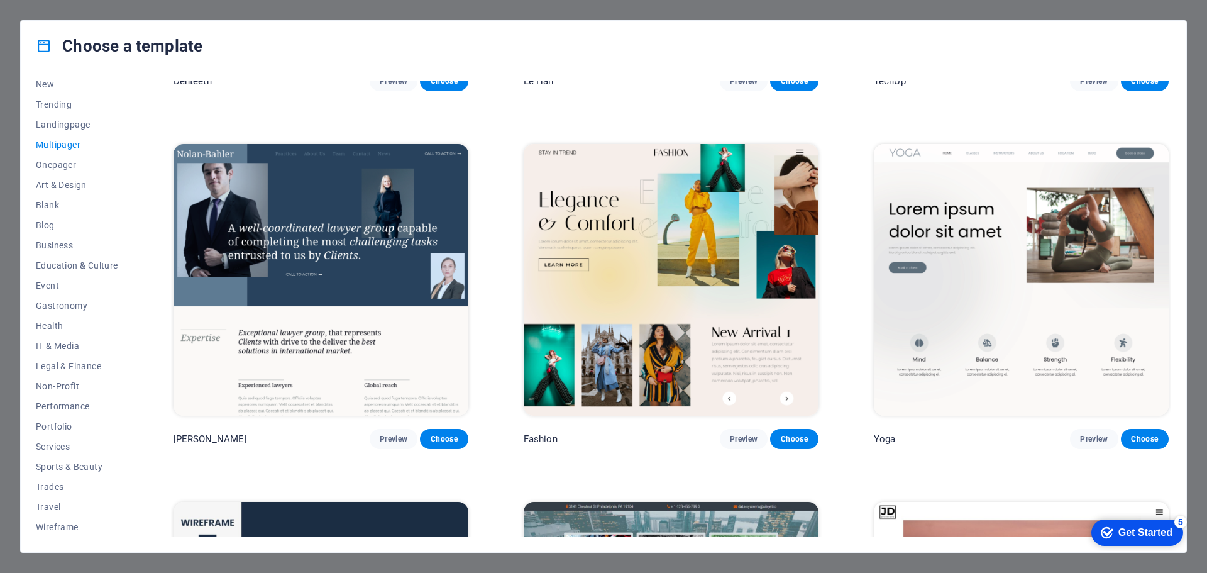
scroll to position [3144, 0]
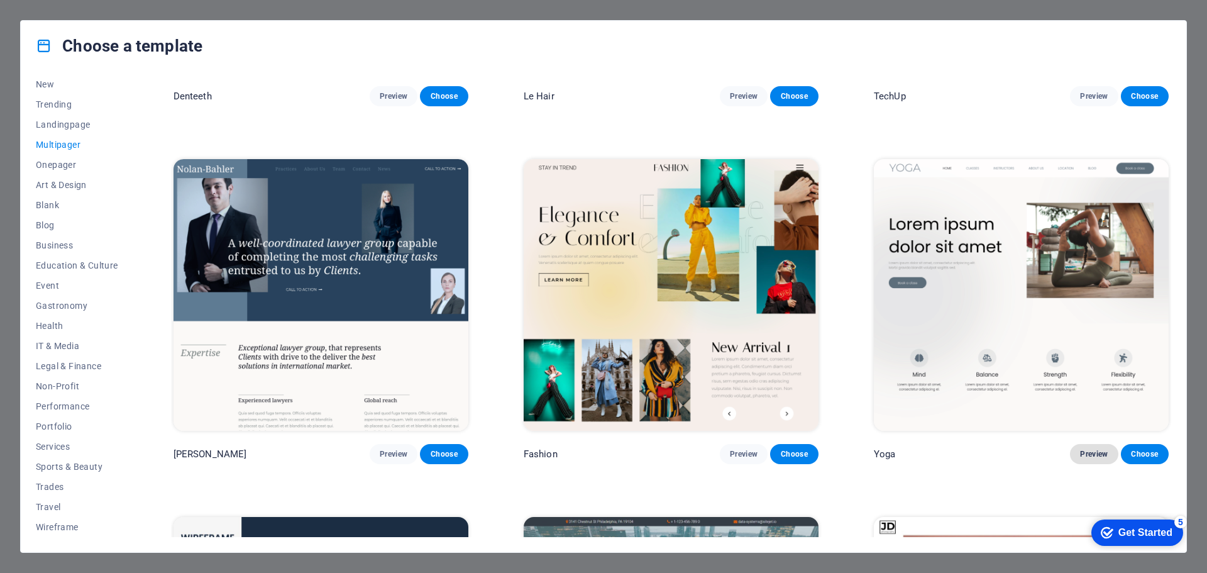
click at [1083, 449] on span "Preview" at bounding box center [1094, 454] width 28 height 10
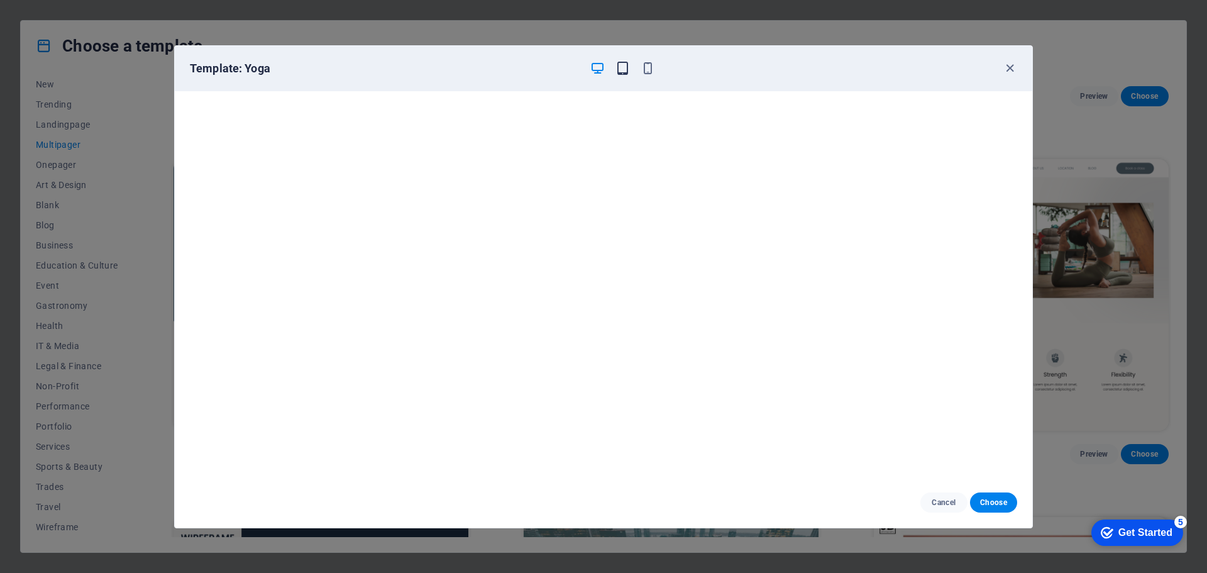
click at [624, 68] on icon "button" at bounding box center [622, 68] width 14 height 14
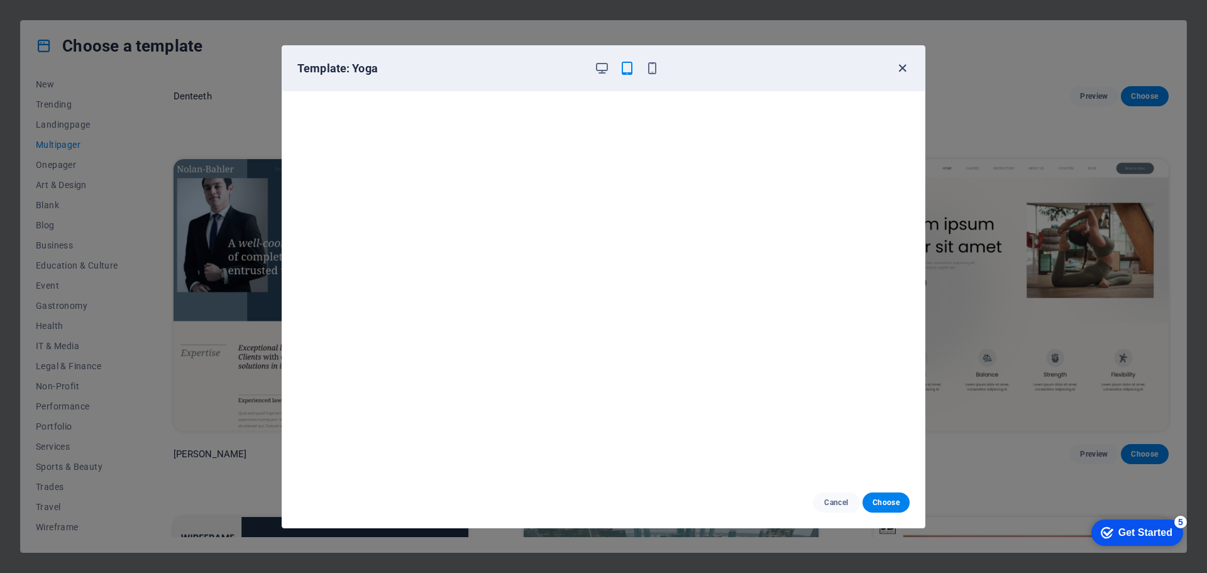
click at [902, 67] on icon "button" at bounding box center [902, 68] width 14 height 14
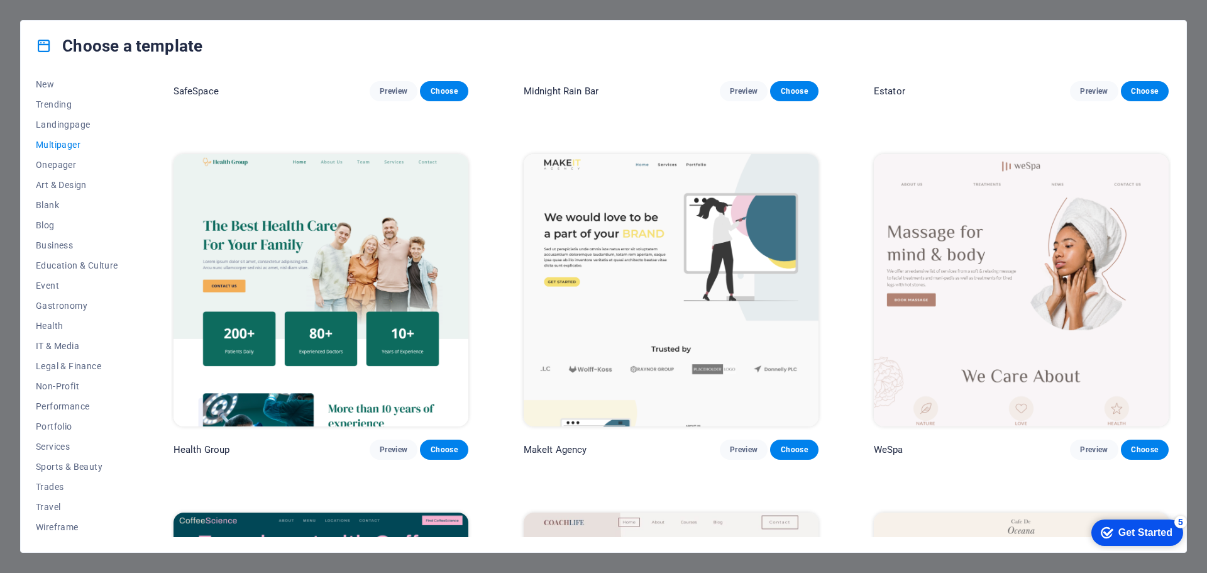
scroll to position [2390, 0]
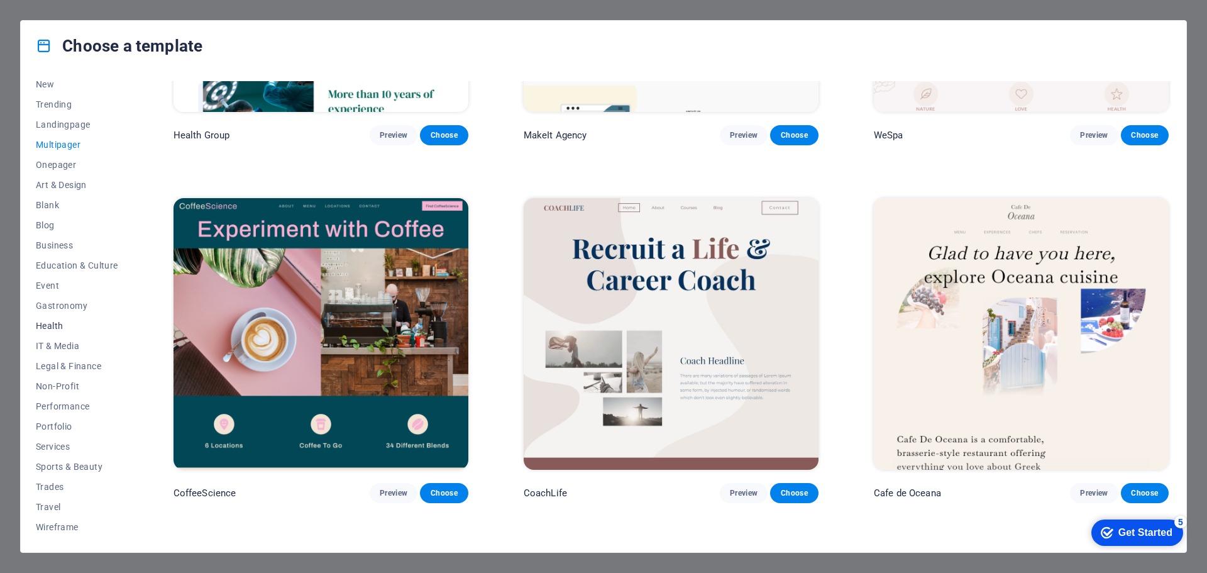
click at [59, 326] on span "Health" at bounding box center [77, 326] width 82 height 10
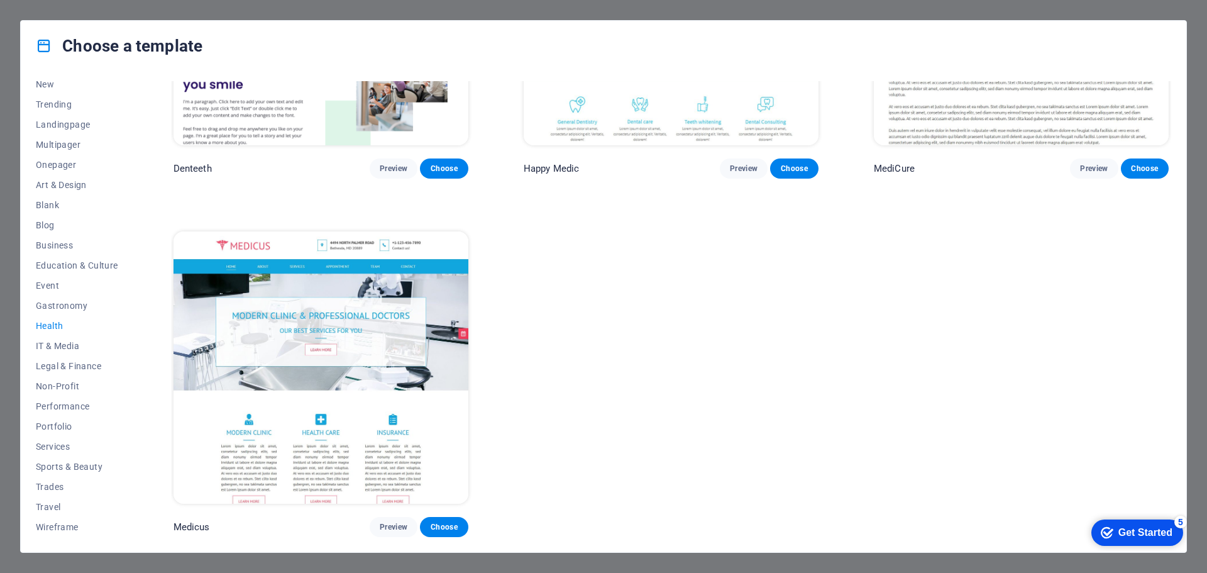
scroll to position [252, 0]
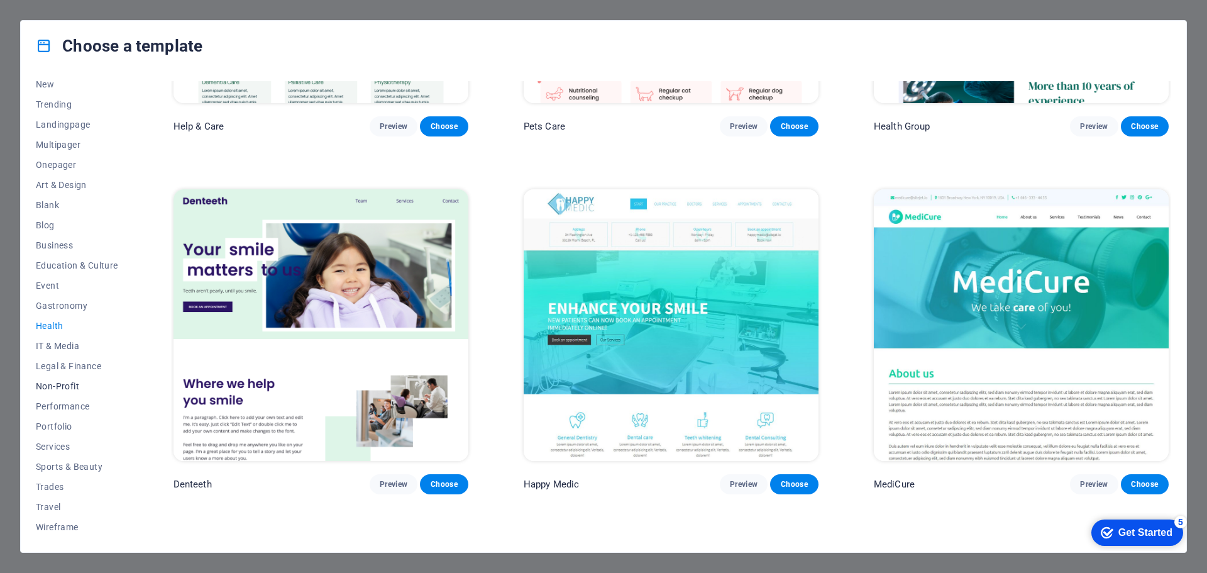
click at [61, 387] on span "Non-Profit" at bounding box center [77, 386] width 82 height 10
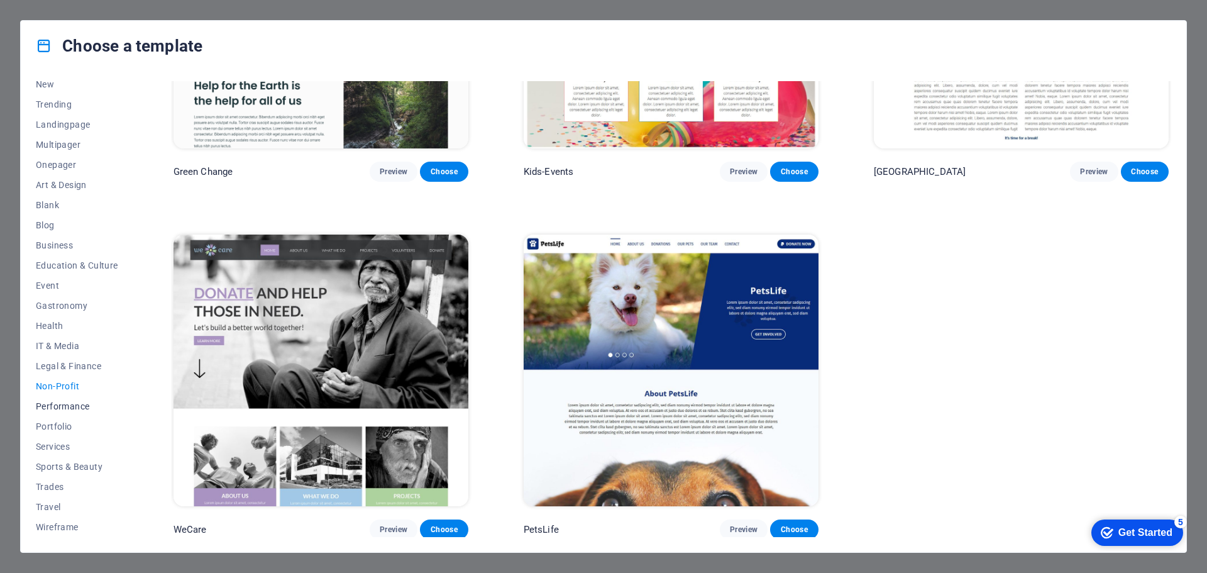
click at [75, 407] on span "Performance" at bounding box center [77, 406] width 82 height 10
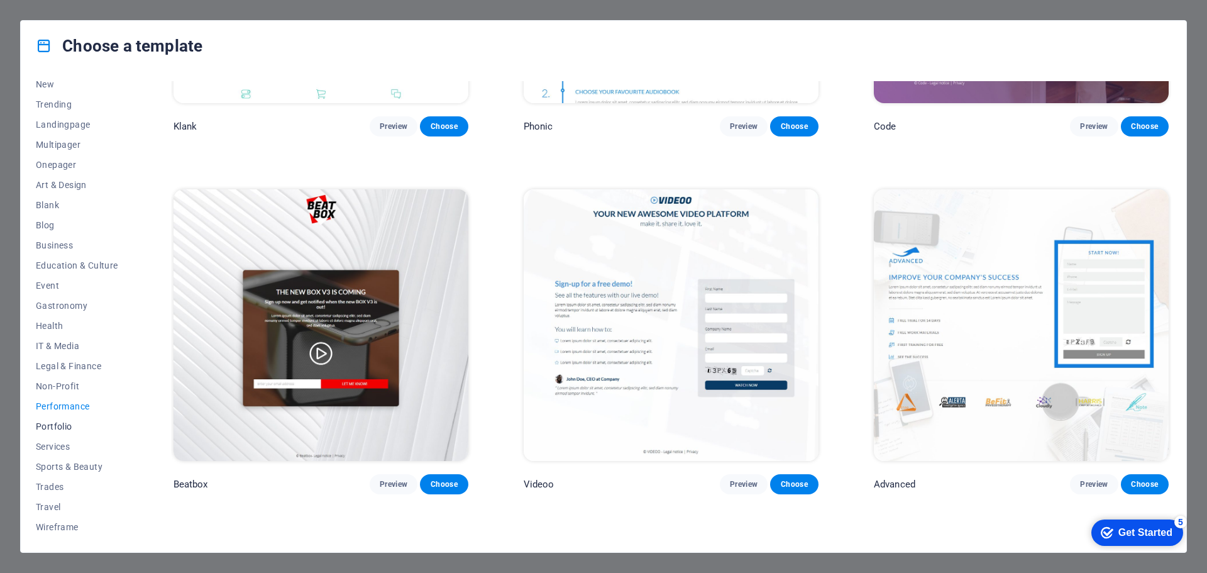
click at [50, 422] on span "Portfolio" at bounding box center [77, 426] width 82 height 10
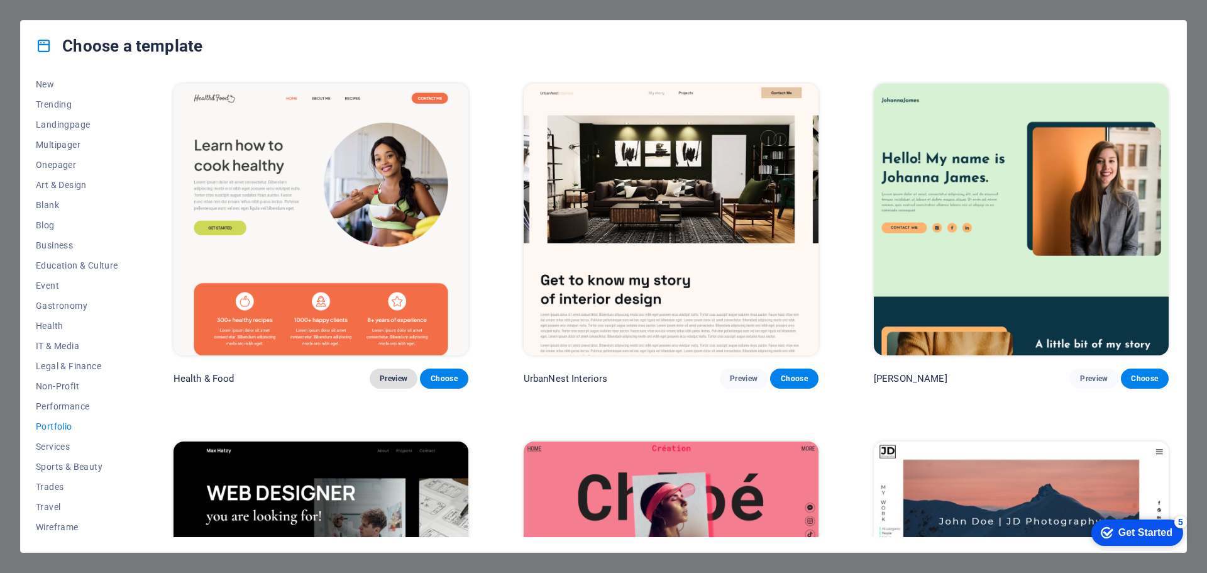
click at [387, 379] on span "Preview" at bounding box center [394, 378] width 28 height 10
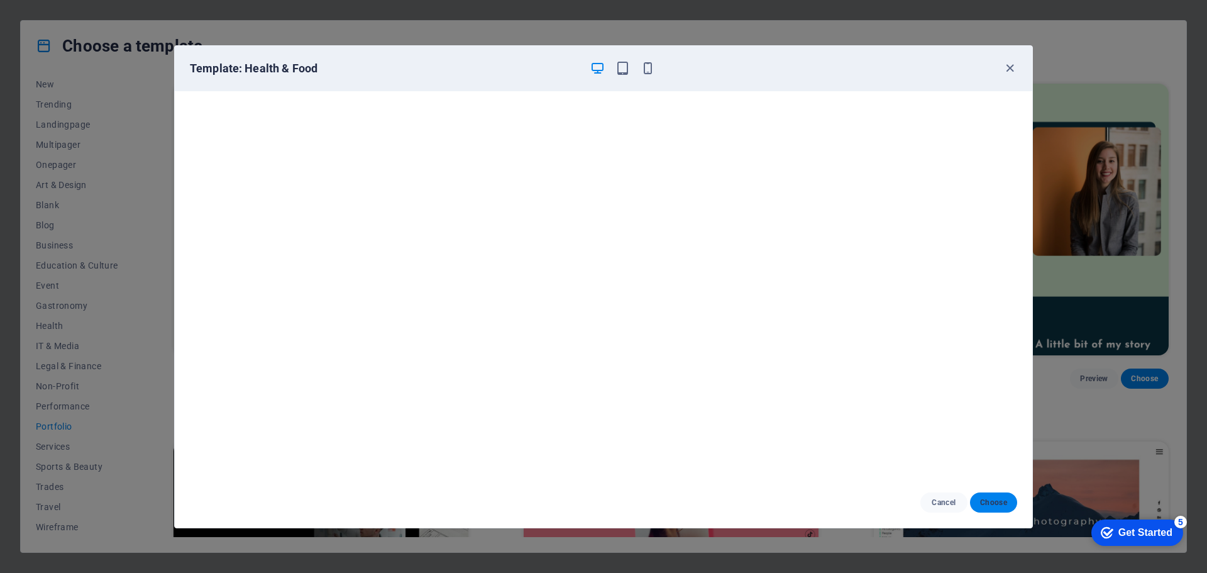
click at [985, 500] on span "Choose" at bounding box center [993, 502] width 27 height 10
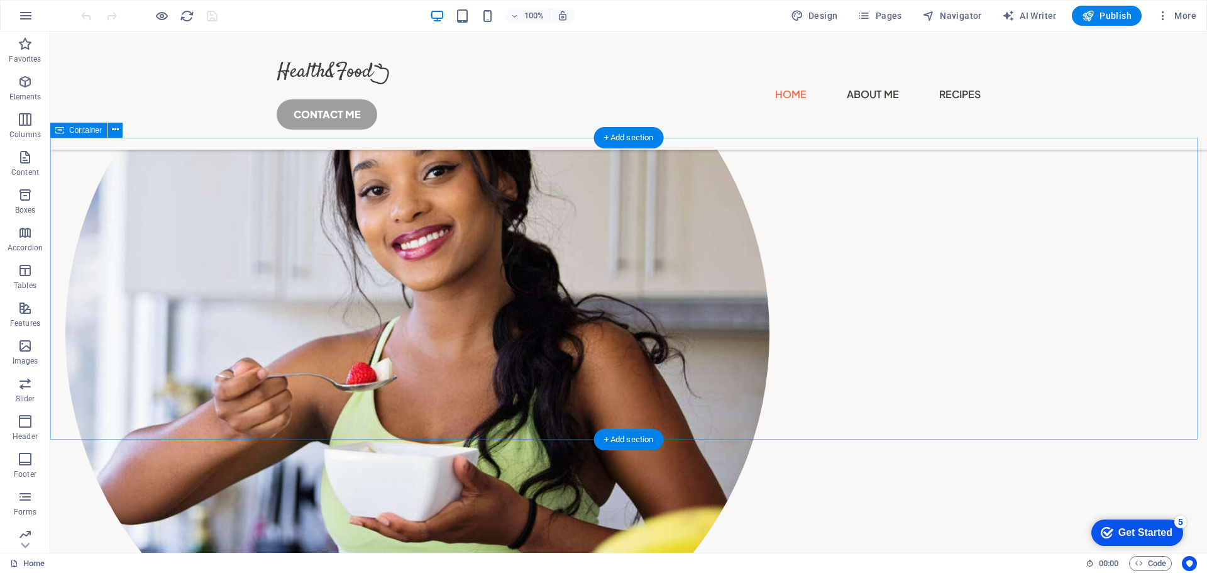
scroll to position [566, 0]
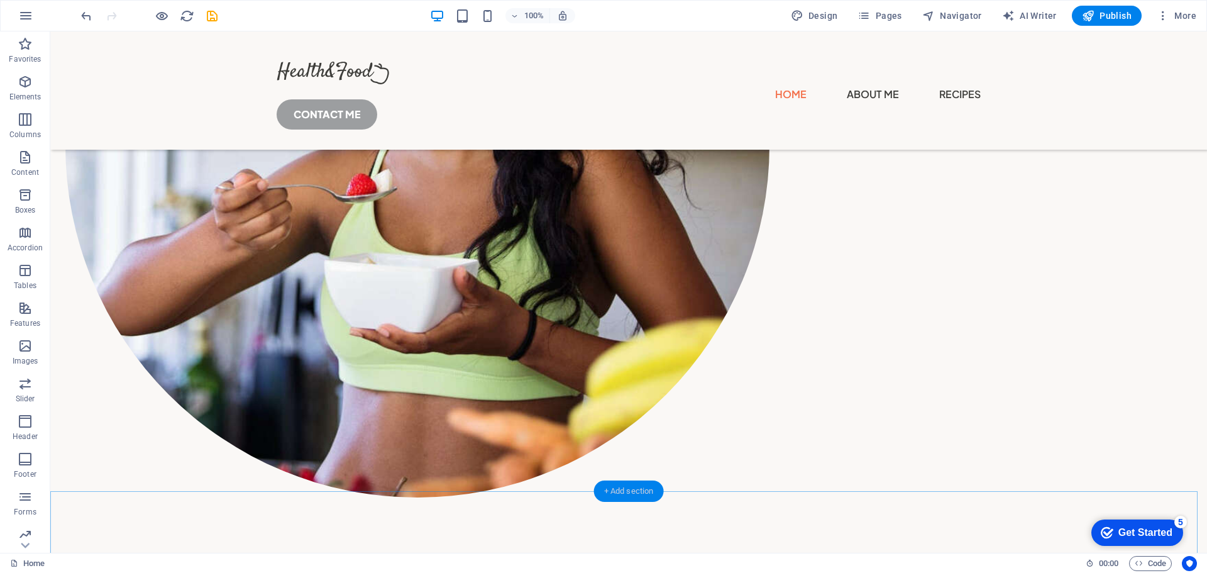
click at [611, 490] on div "+ Add section" at bounding box center [629, 490] width 70 height 21
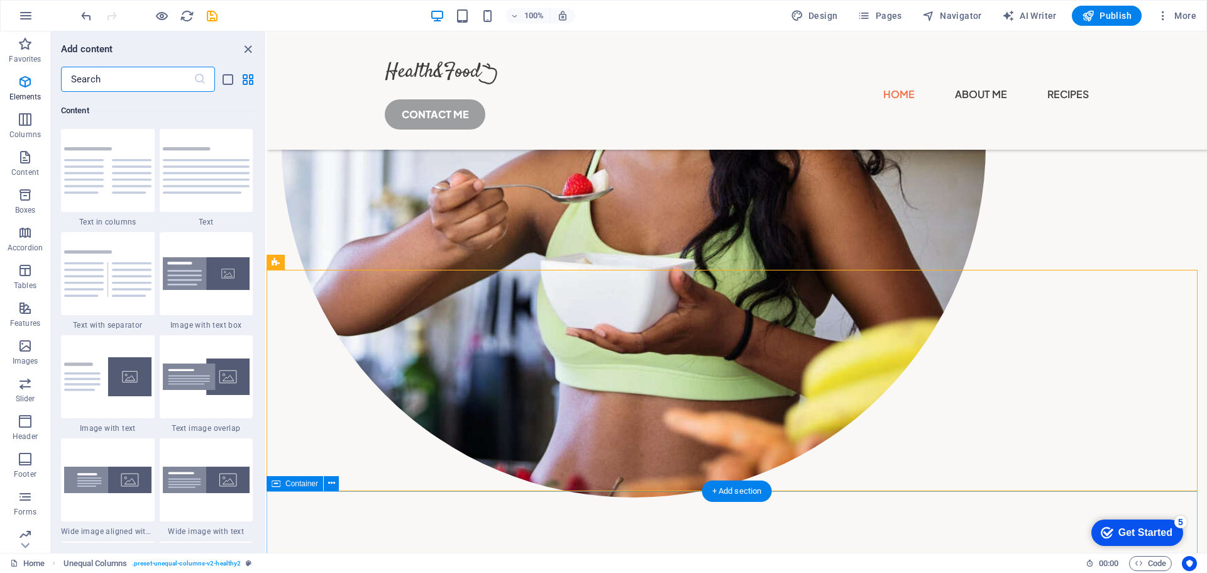
scroll to position [2199, 0]
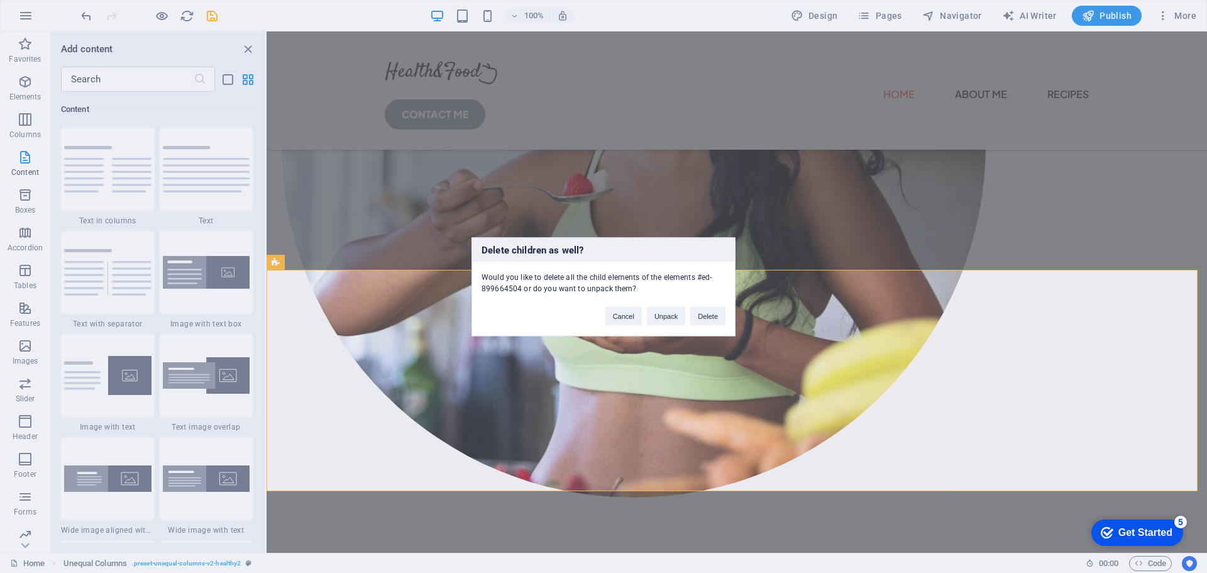
click at [594, 433] on div "Delete children as well? Would you like to delete all the child elements of the…" at bounding box center [603, 286] width 1207 height 573
click at [635, 315] on button "Cancel" at bounding box center [623, 315] width 36 height 19
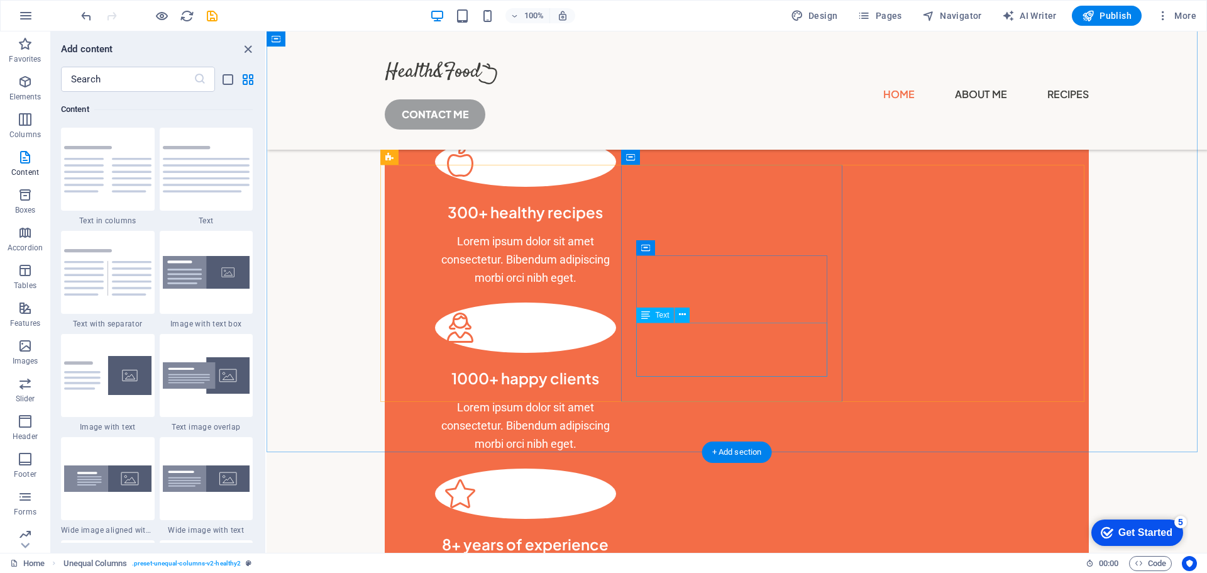
scroll to position [943, 0]
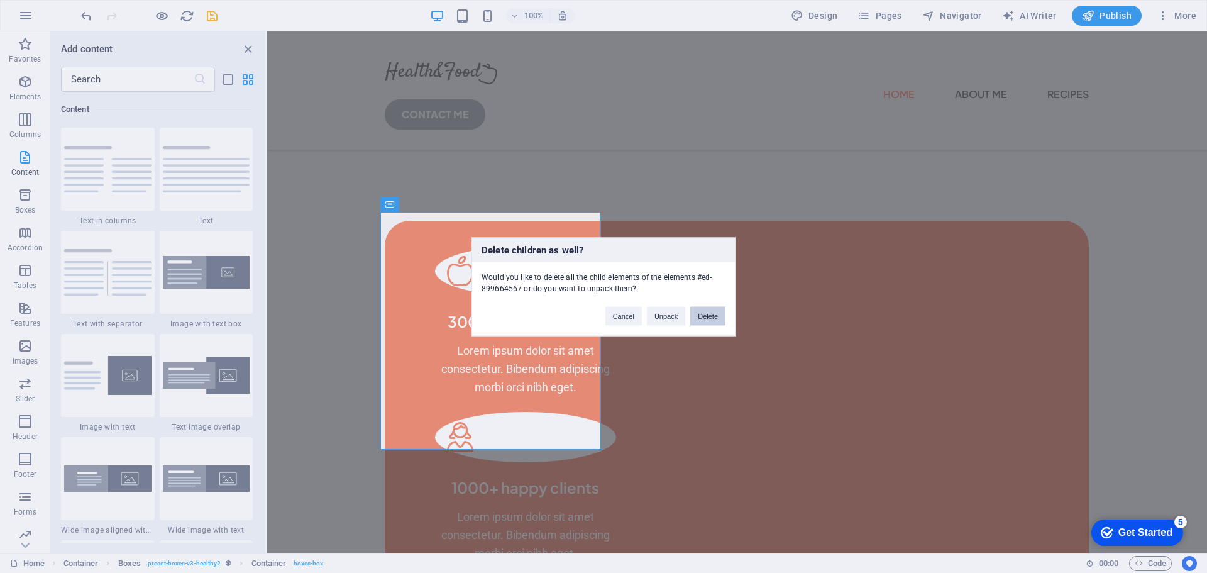
click at [711, 317] on button "Delete" at bounding box center [707, 315] width 35 height 19
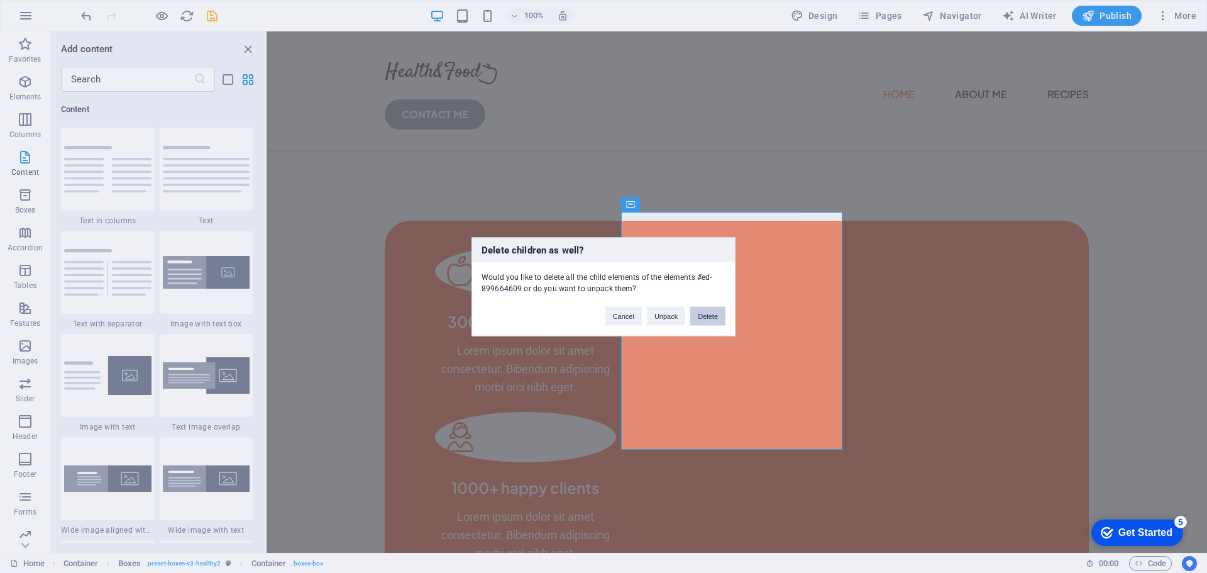
click at [705, 310] on button "Delete" at bounding box center [707, 315] width 35 height 19
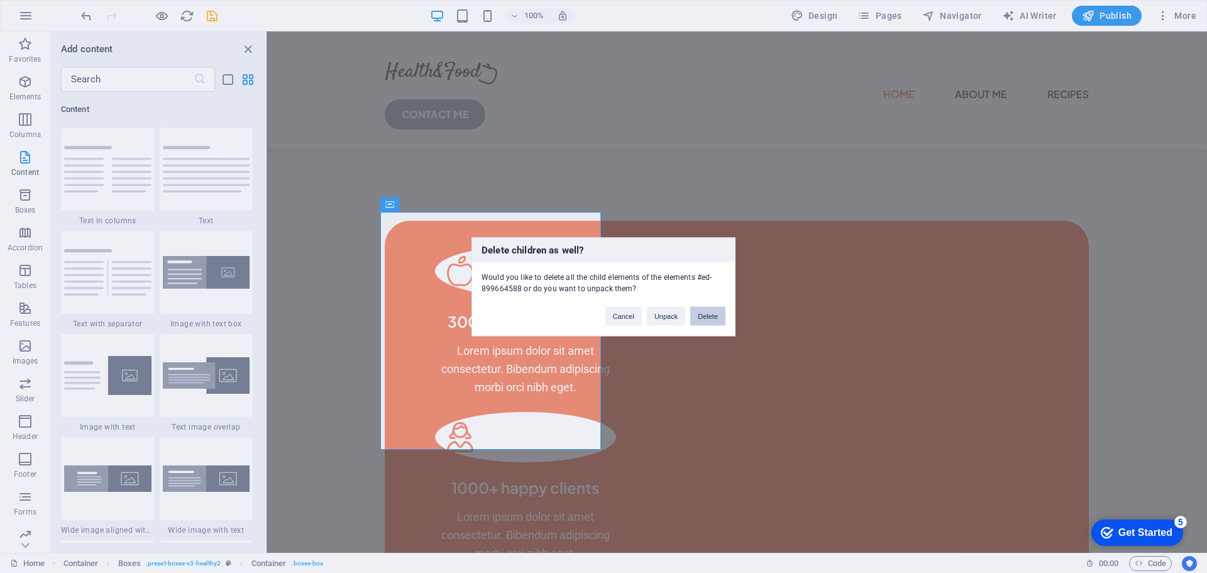
click at [705, 313] on button "Delete" at bounding box center [707, 315] width 35 height 19
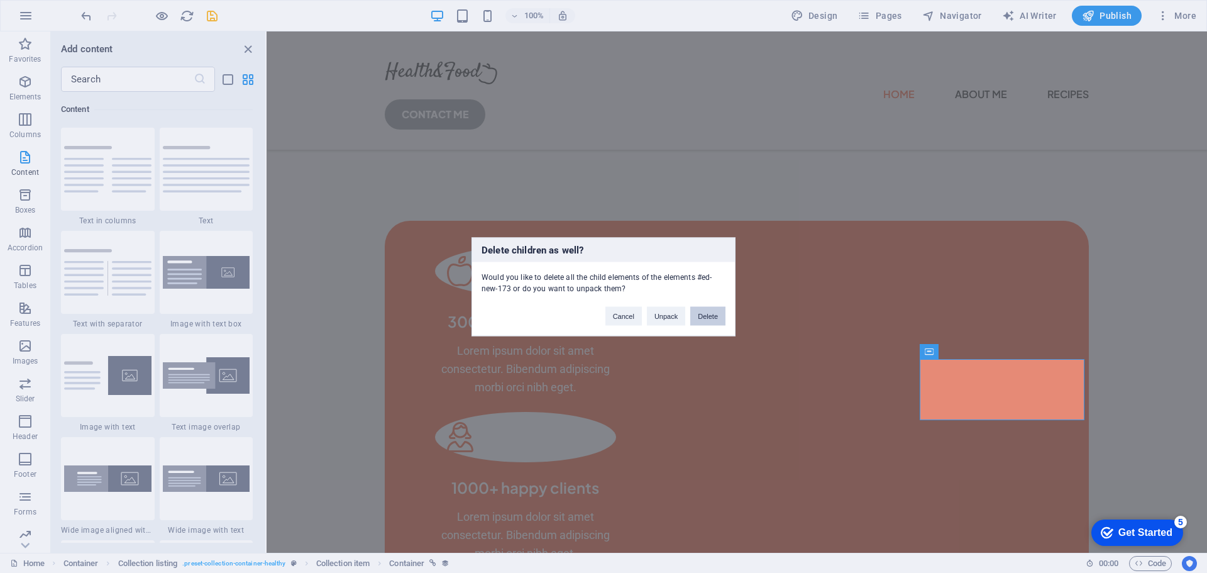
click at [715, 315] on button "Delete" at bounding box center [707, 315] width 35 height 19
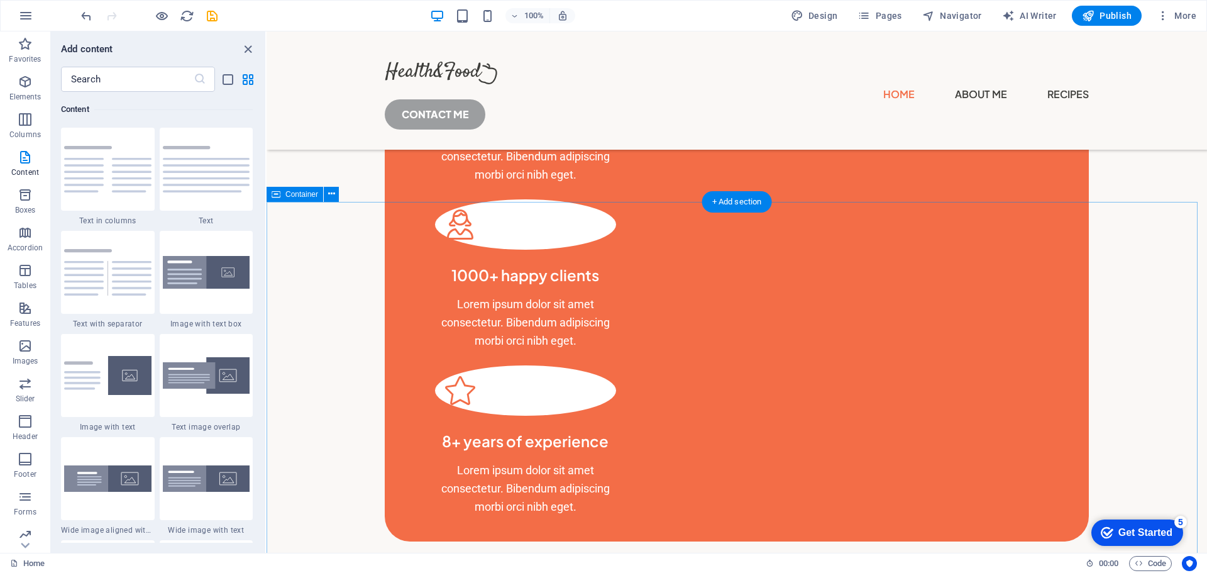
scroll to position [1194, 0]
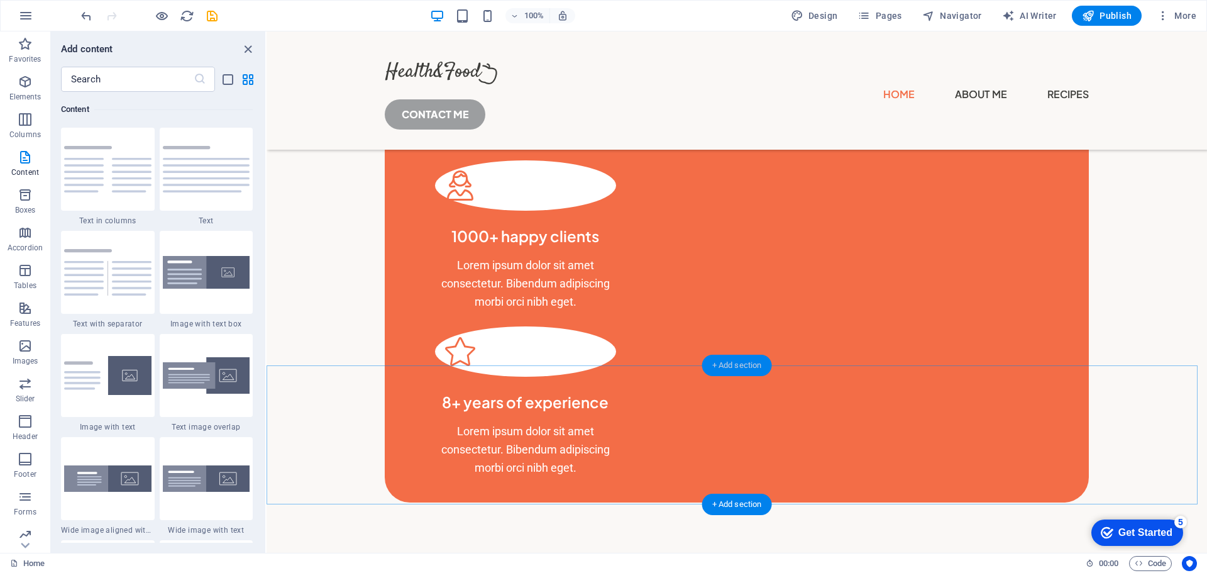
click at [725, 373] on div "+ Add section" at bounding box center [737, 364] width 70 height 21
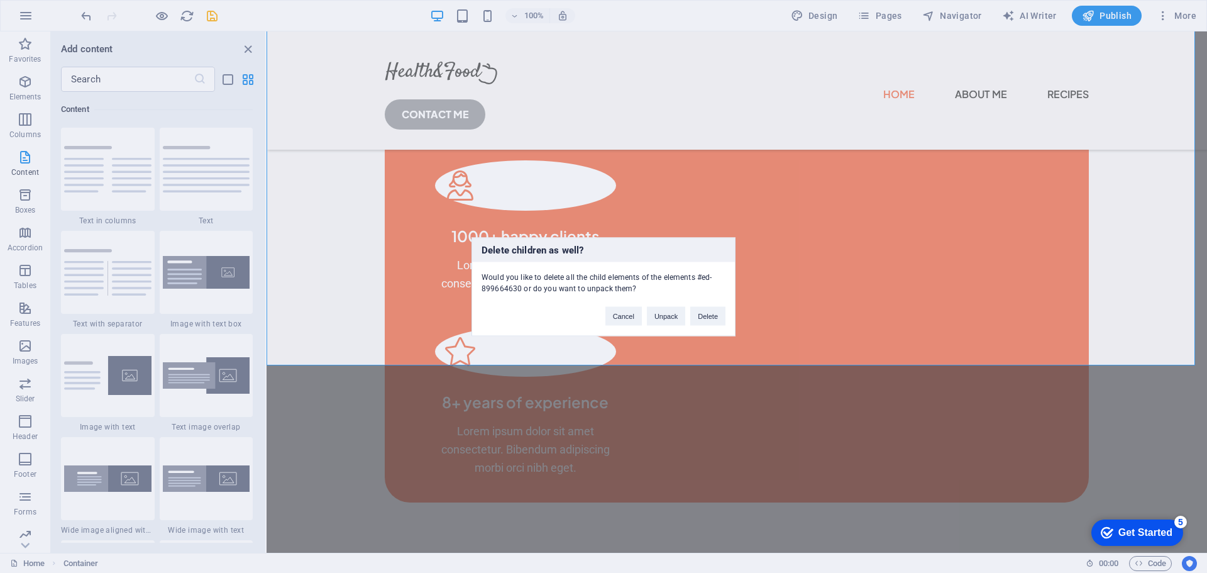
click at [721, 417] on div "Delete children as well? Would you like to delete all the child elements of the…" at bounding box center [603, 286] width 1207 height 573
click at [997, 209] on div "Delete children as well? Would you like to delete all the child elements of the…" at bounding box center [603, 286] width 1207 height 573
click at [706, 320] on button "Delete" at bounding box center [707, 315] width 35 height 19
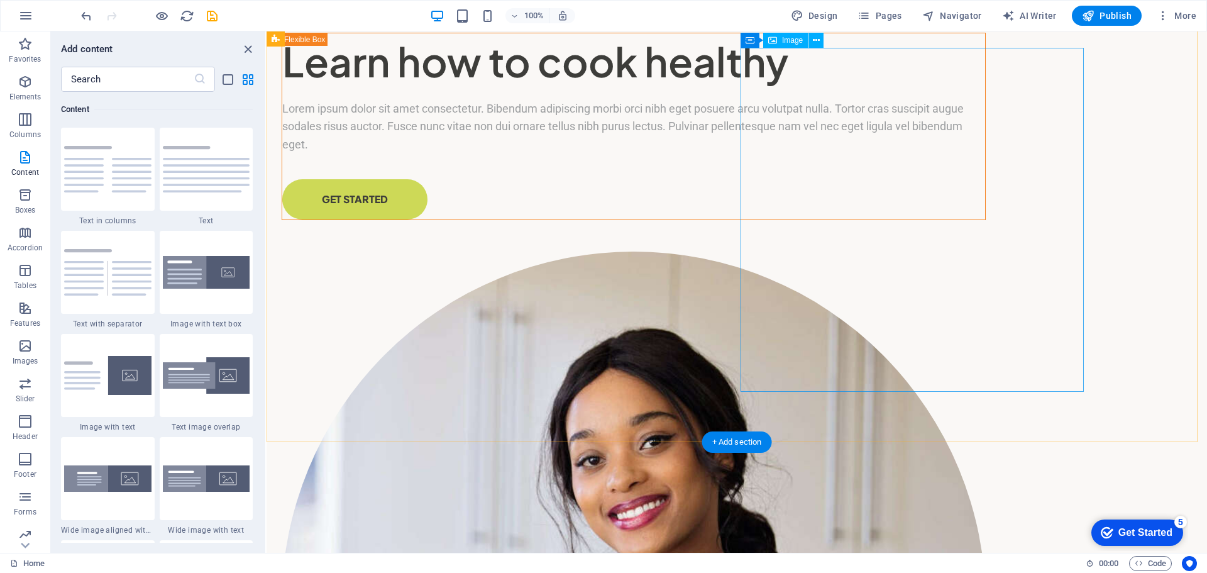
scroll to position [0, 0]
